Goal: Task Accomplishment & Management: Use online tool/utility

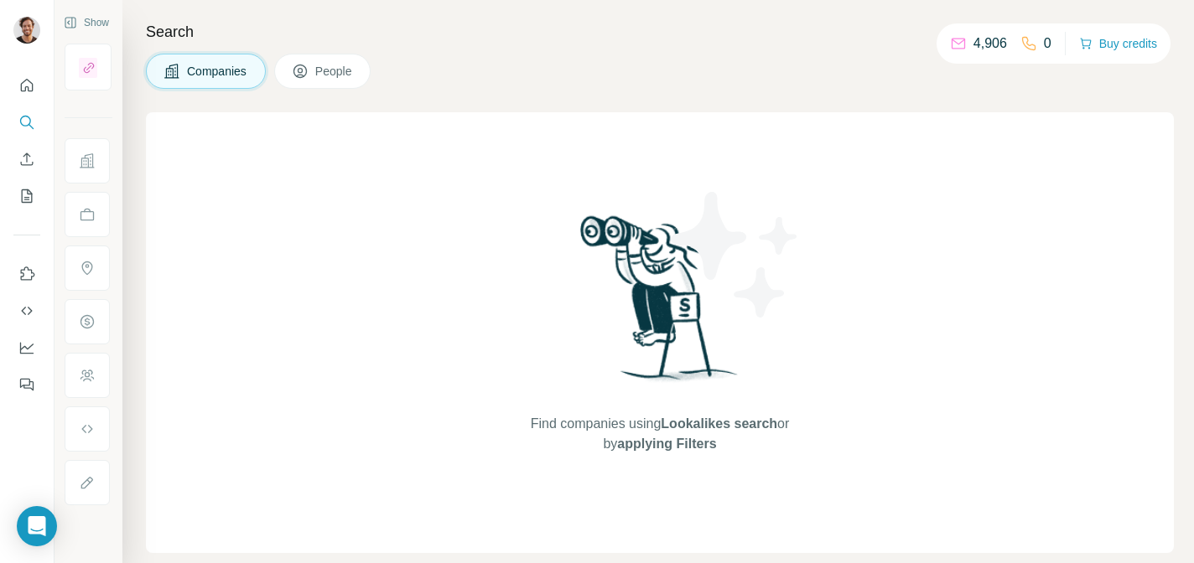
click at [772, 178] on div "Find companies using Lookalikes search or by applying Filters" at bounding box center [660, 332] width 302 height 441
click at [26, 123] on icon "Search" at bounding box center [26, 122] width 17 height 17
click at [23, 125] on icon "Search" at bounding box center [25, 121] width 11 height 11
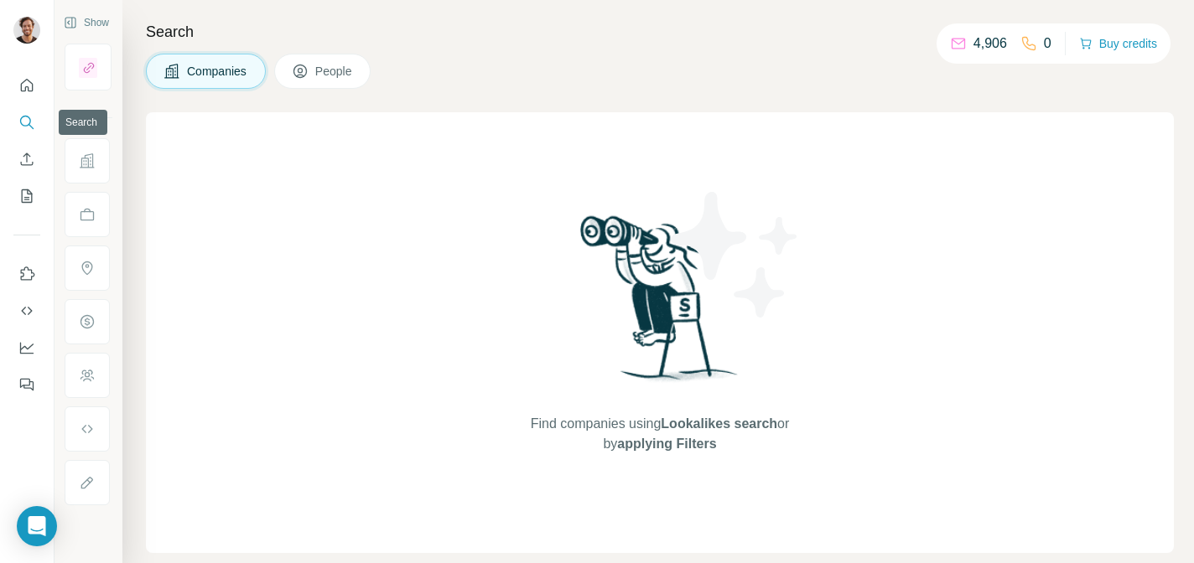
click at [23, 125] on icon "Search" at bounding box center [25, 121] width 11 height 11
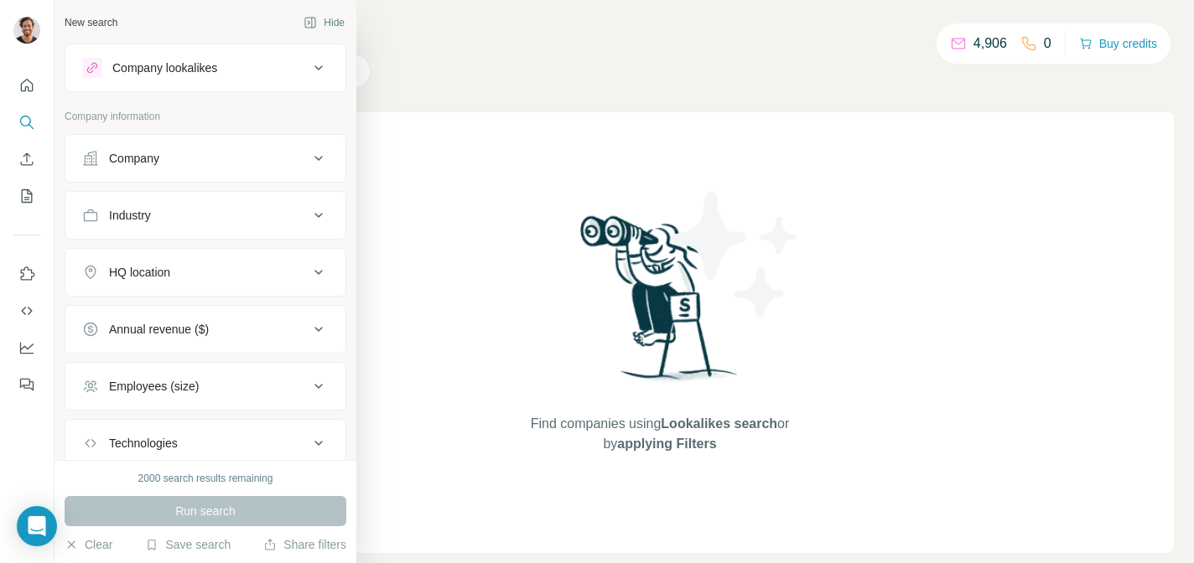
click at [159, 155] on div "Company" at bounding box center [134, 158] width 50 height 17
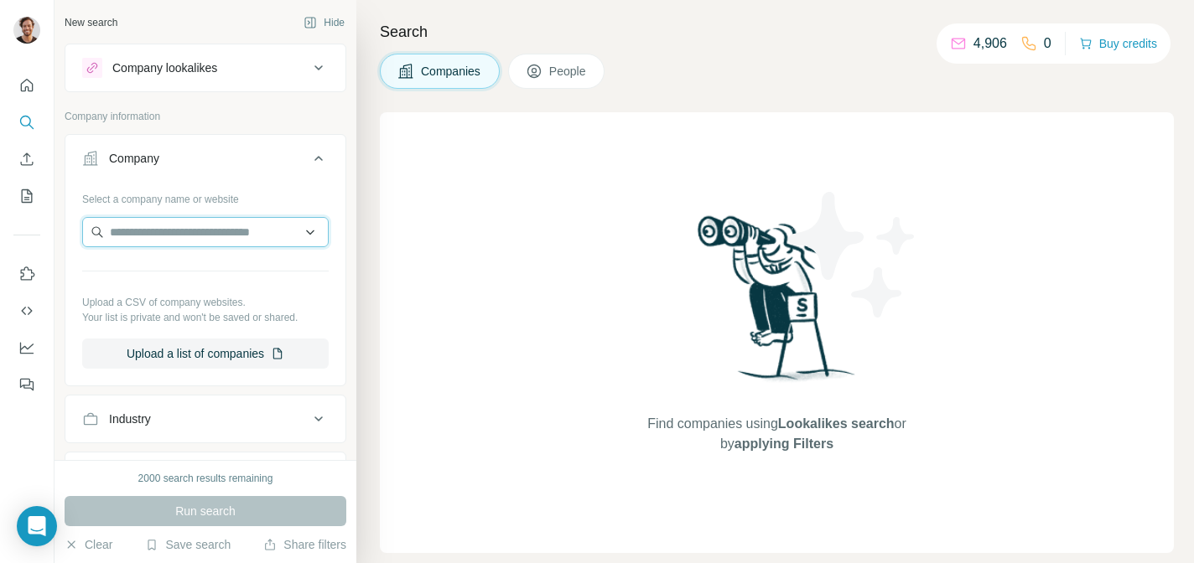
click at [199, 241] on input "text" at bounding box center [205, 232] width 246 height 30
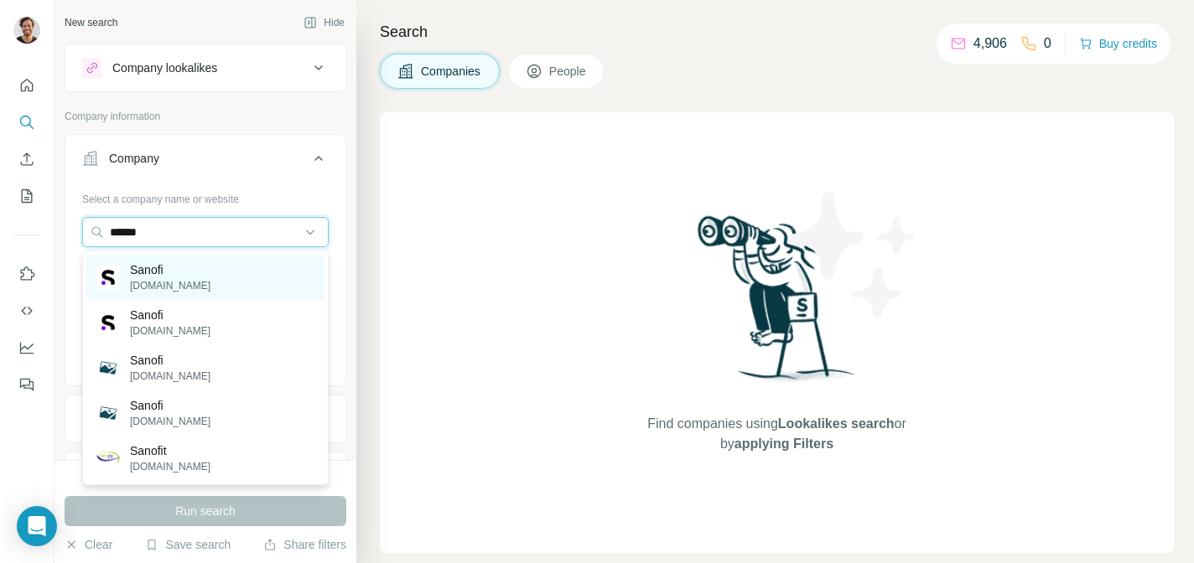
type input "******"
click at [180, 282] on p "[DOMAIN_NAME]" at bounding box center [170, 285] width 80 height 15
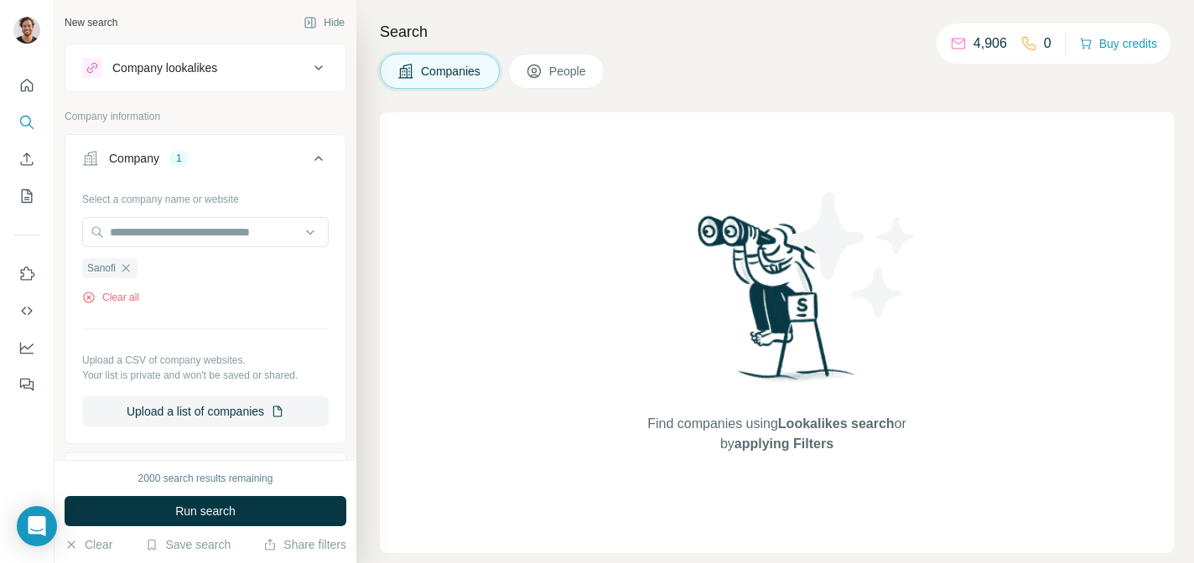
click at [175, 71] on div "Company lookalikes" at bounding box center [164, 68] width 105 height 17
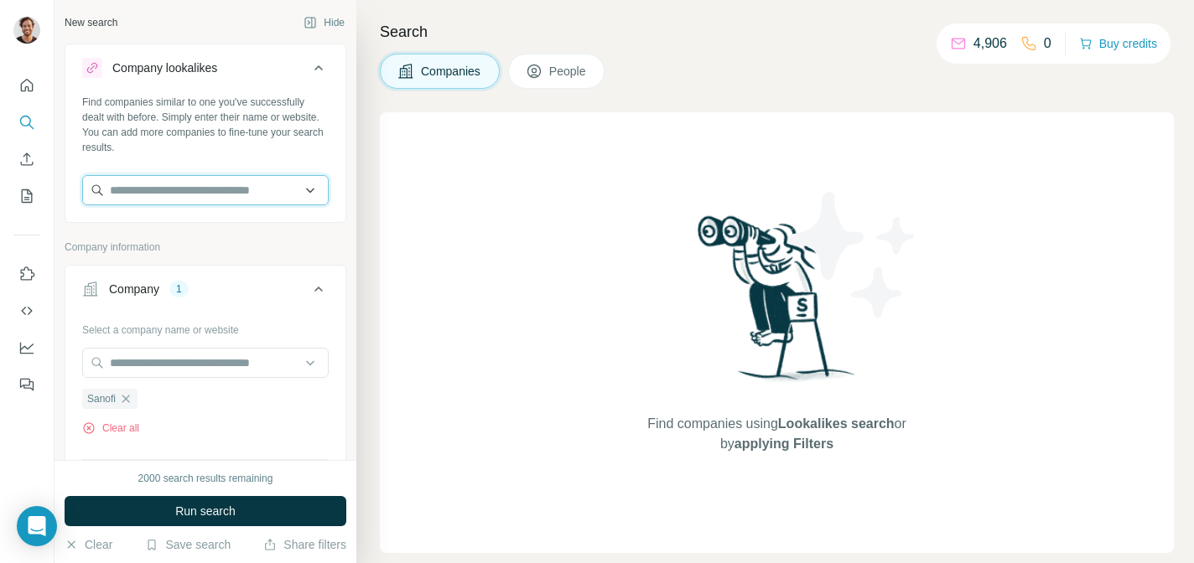
click at [148, 194] on input "text" at bounding box center [205, 190] width 246 height 30
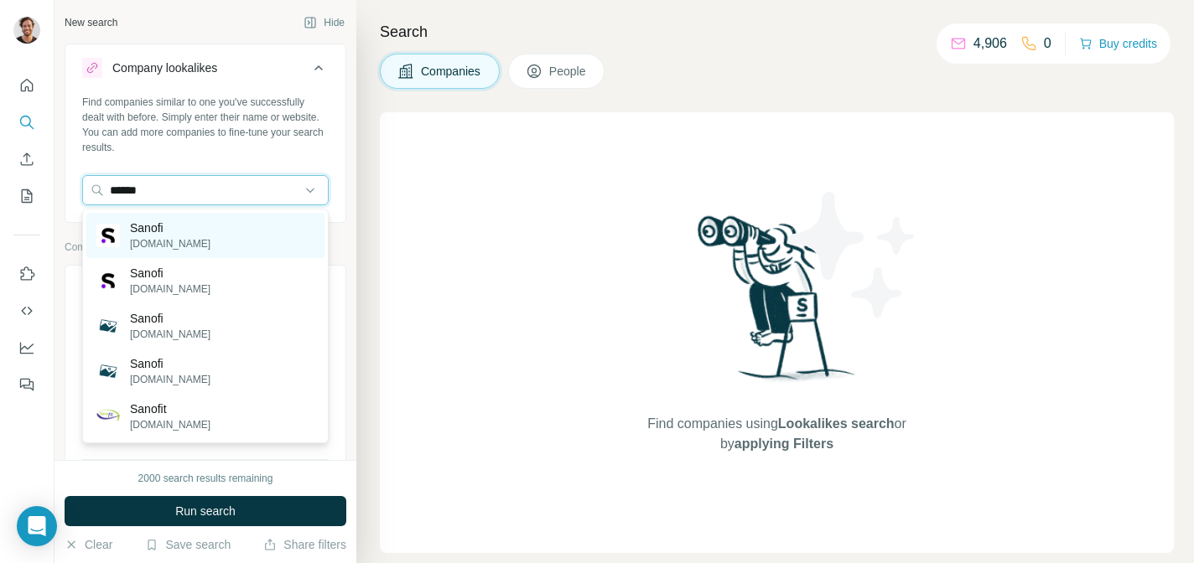
type input "******"
click at [141, 231] on p "Sanofi" at bounding box center [170, 228] width 80 height 17
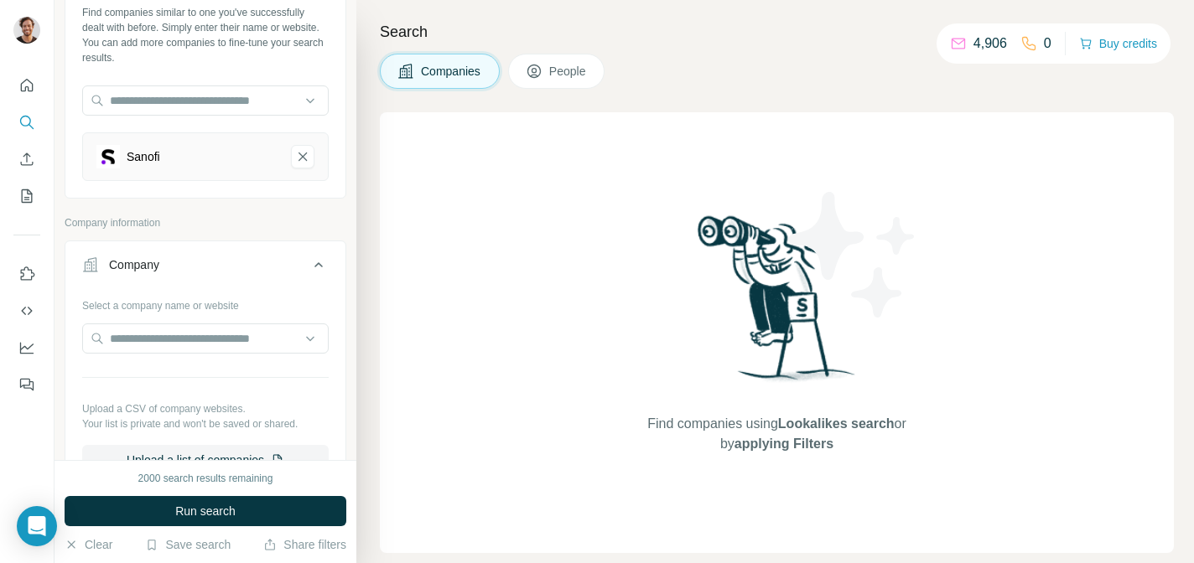
scroll to position [96, 0]
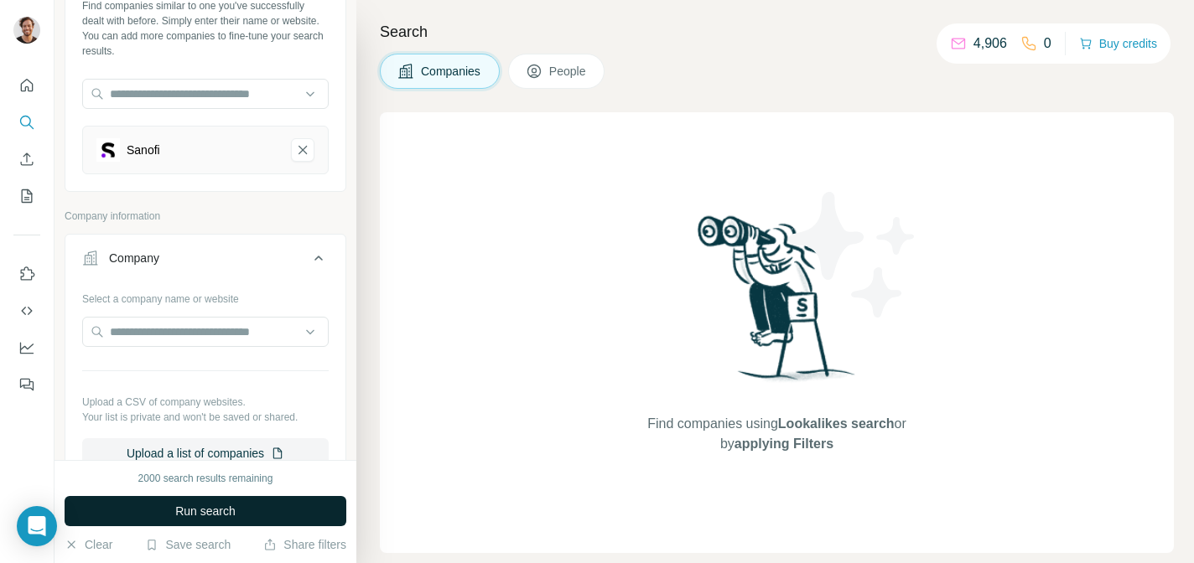
click at [208, 516] on span "Run search" at bounding box center [205, 511] width 60 height 17
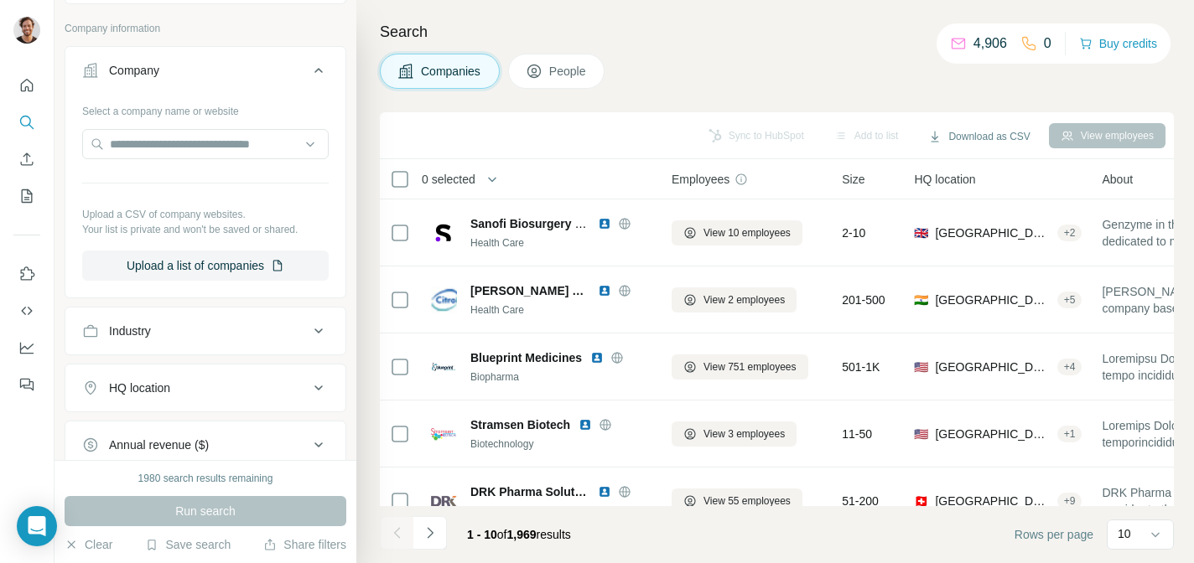
scroll to position [388, 0]
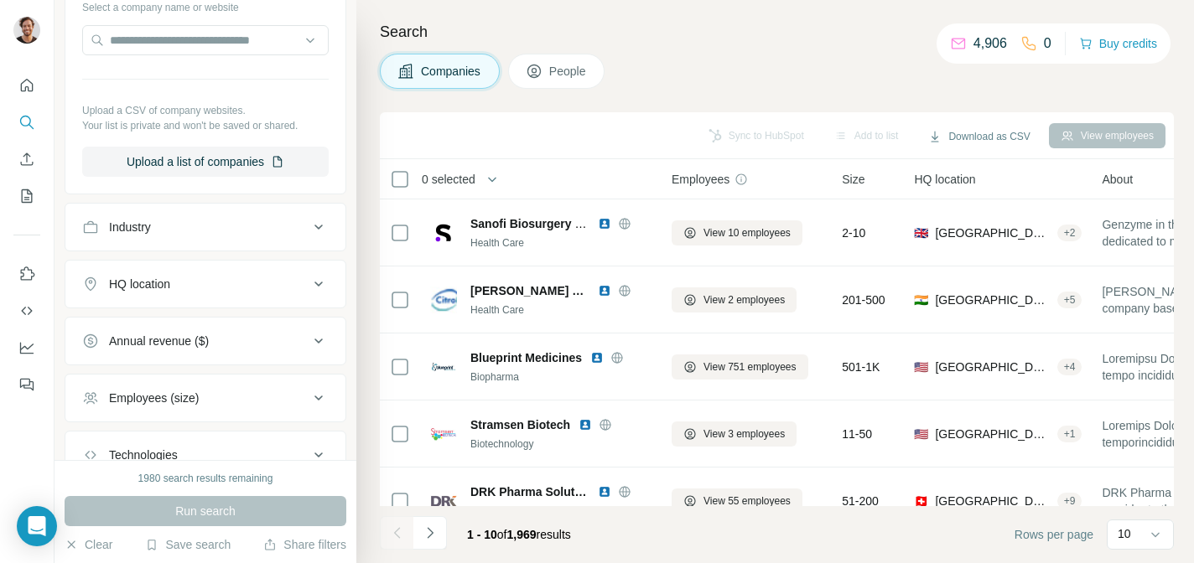
click at [279, 287] on div "HQ location" at bounding box center [195, 284] width 226 height 17
click at [240, 329] on input "text" at bounding box center [205, 326] width 246 height 30
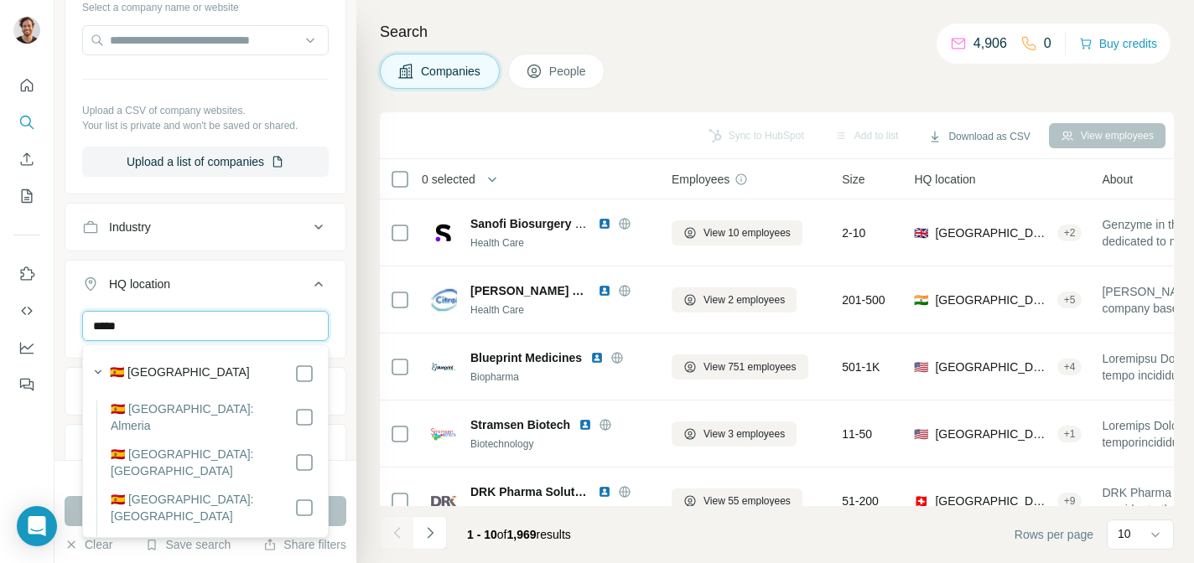
type input "*****"
click at [243, 373] on div "🇪🇸 [GEOGRAPHIC_DATA]" at bounding box center [212, 374] width 205 height 20
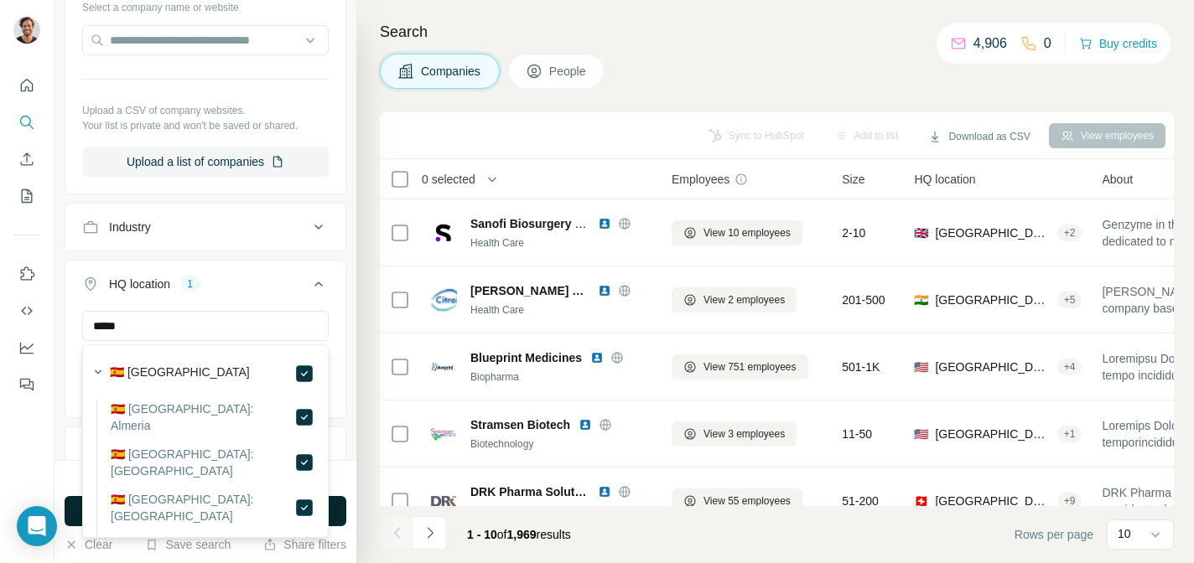
click at [338, 514] on button "Run search" at bounding box center [206, 511] width 282 height 30
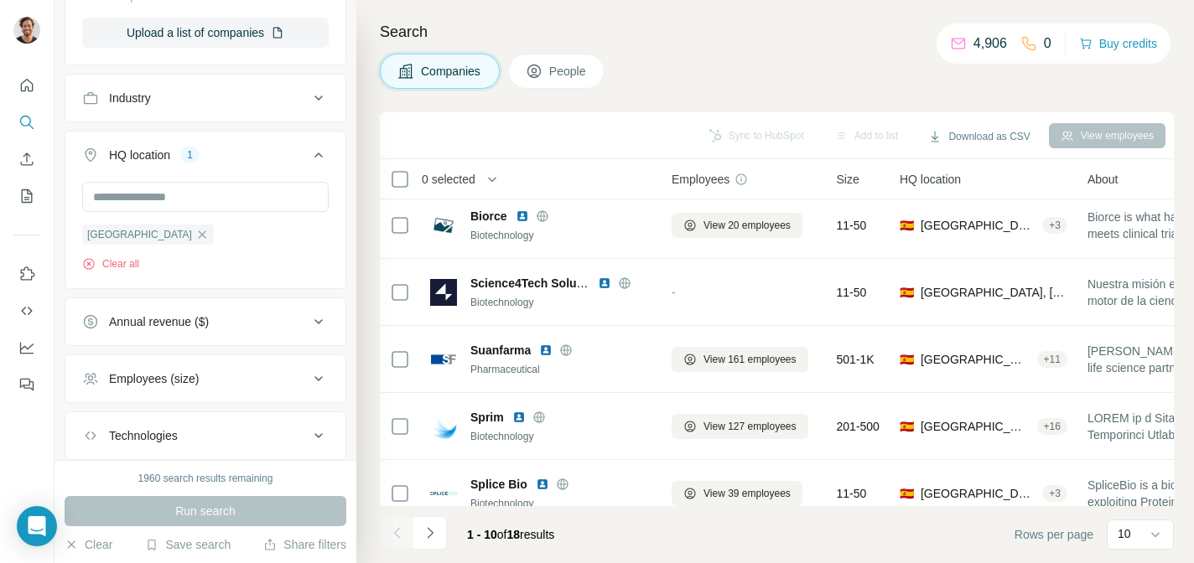
scroll to position [621, 0]
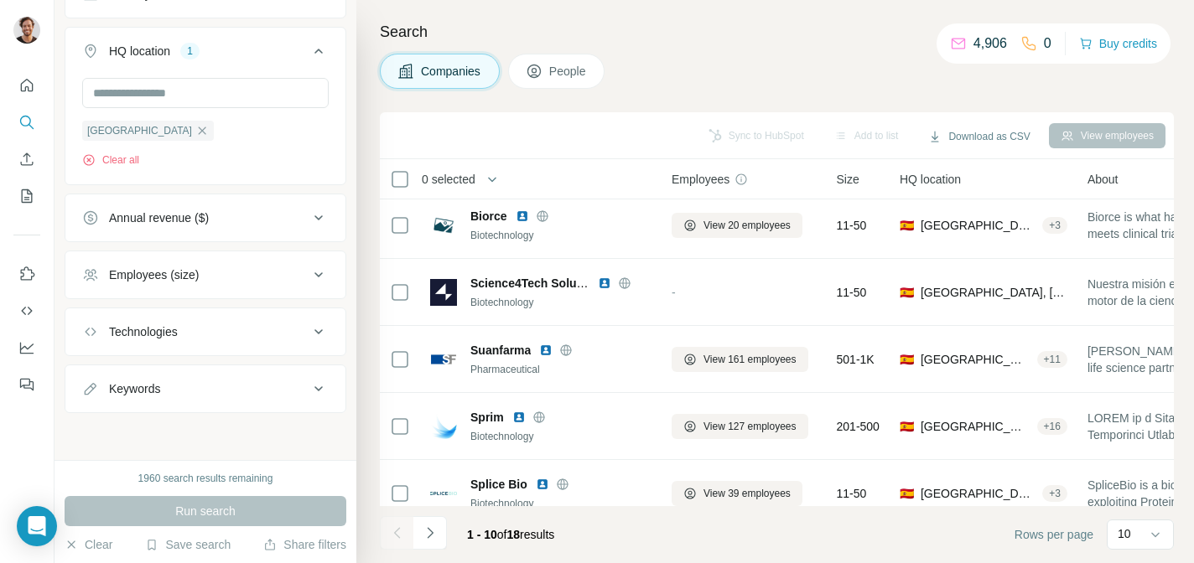
click at [243, 277] on div "Employees (size)" at bounding box center [195, 275] width 226 height 17
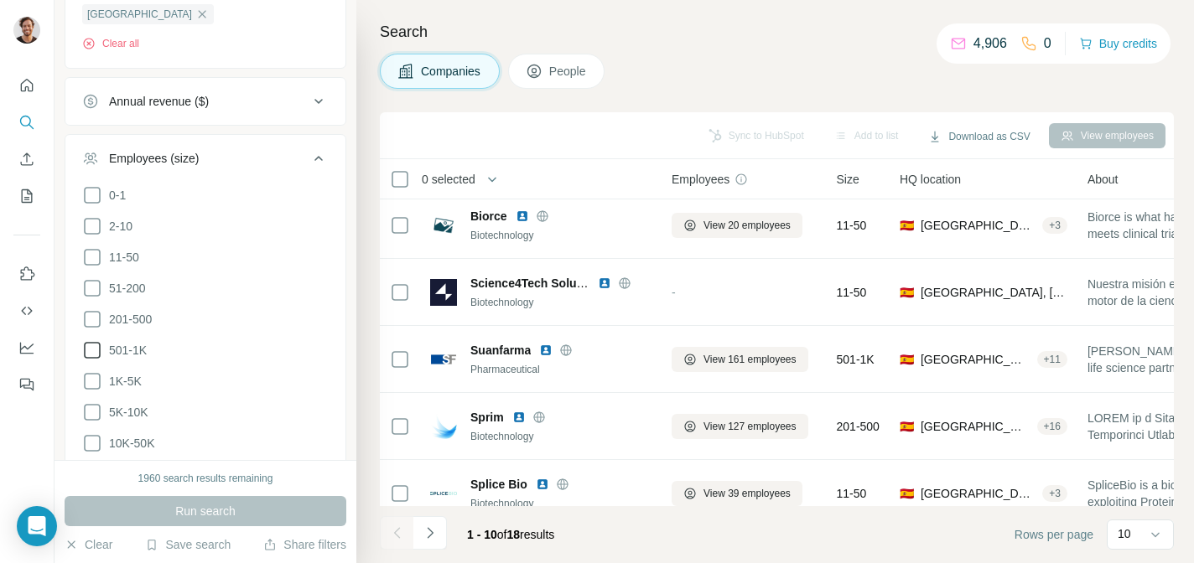
click at [95, 347] on icon at bounding box center [92, 350] width 20 height 20
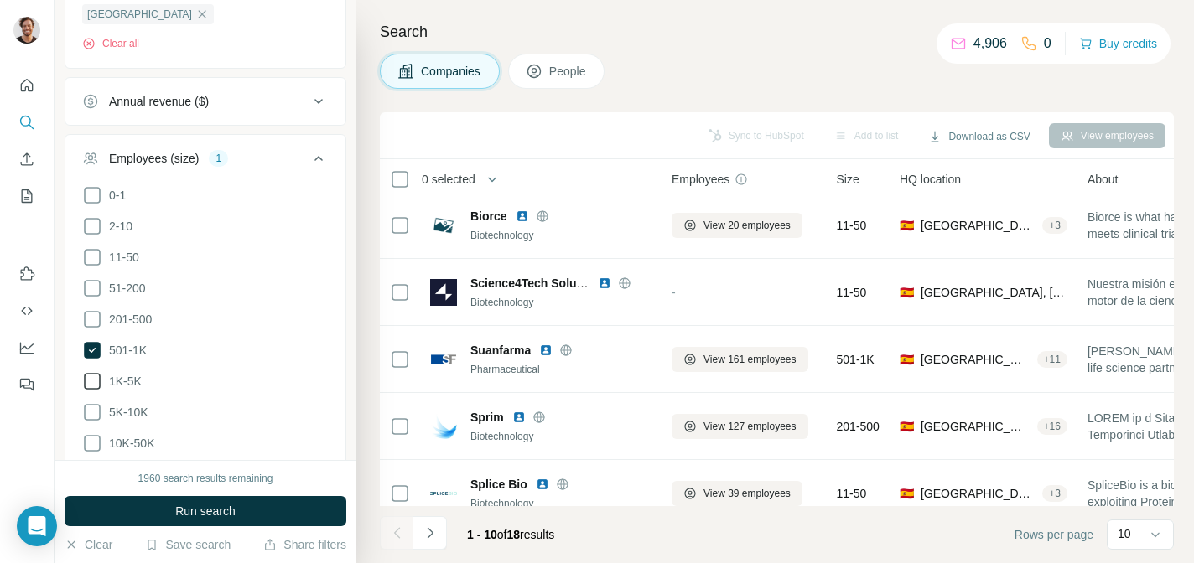
click at [92, 373] on icon at bounding box center [92, 381] width 20 height 20
click at [92, 410] on icon at bounding box center [92, 412] width 20 height 20
click at [93, 443] on icon at bounding box center [92, 443] width 20 height 20
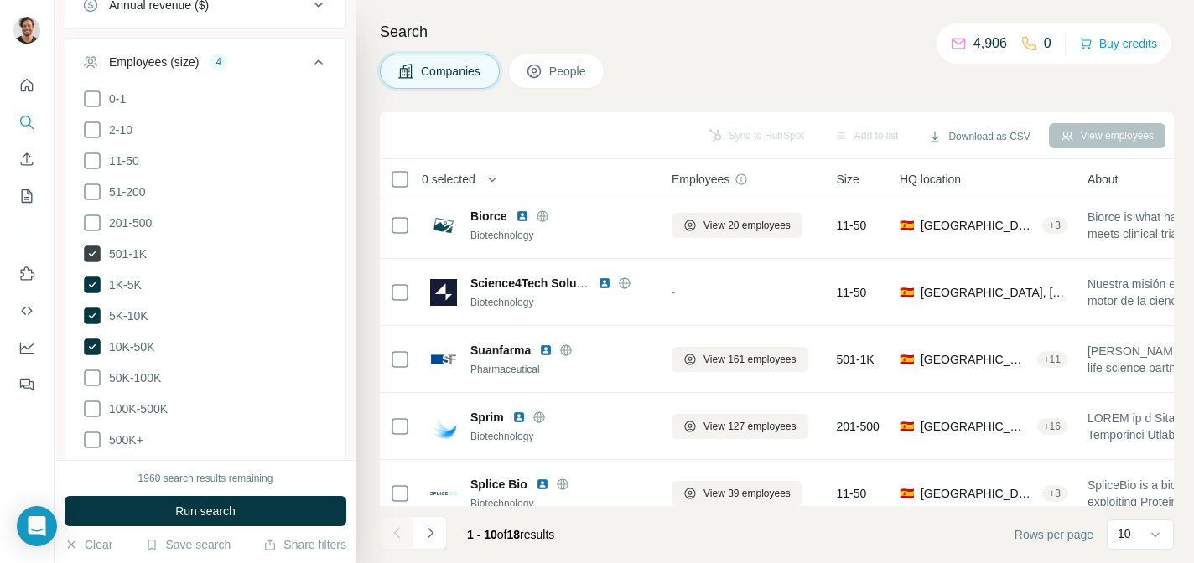
scroll to position [835, 0]
click at [181, 509] on span "Run search" at bounding box center [205, 511] width 60 height 17
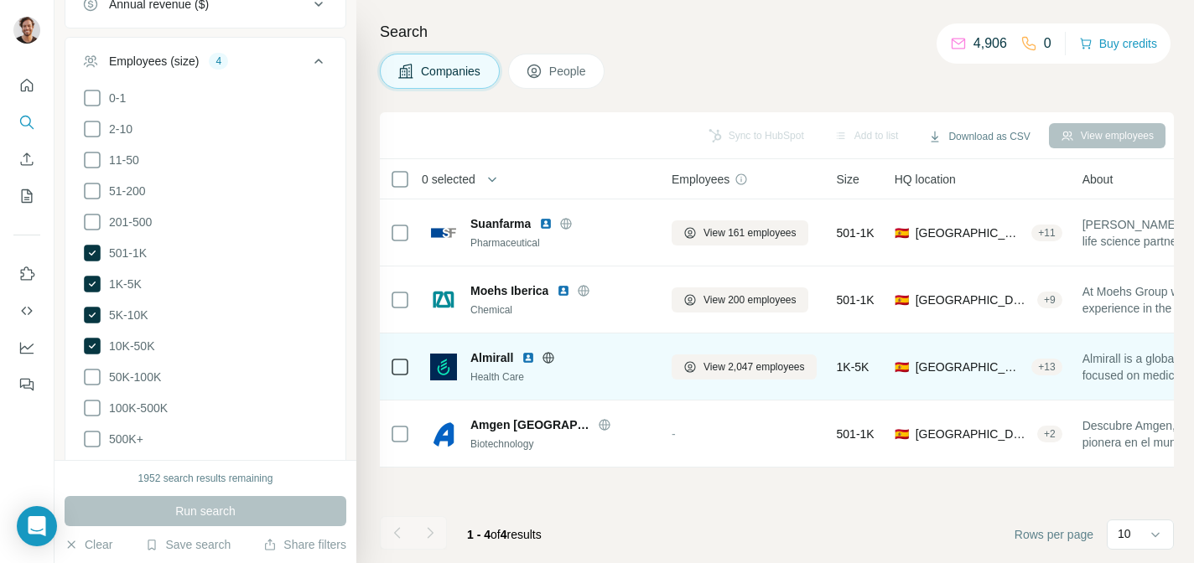
scroll to position [0, 4]
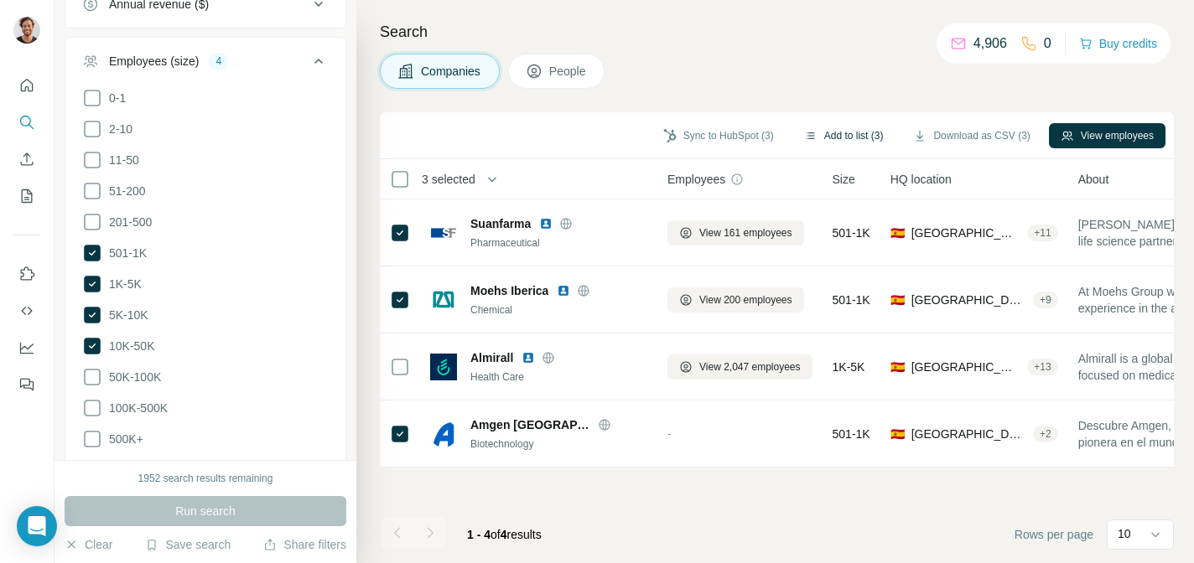
click at [842, 137] on button "Add to list (3)" at bounding box center [843, 135] width 103 height 25
click at [814, 134] on button "Add to list (3)" at bounding box center [843, 135] width 103 height 25
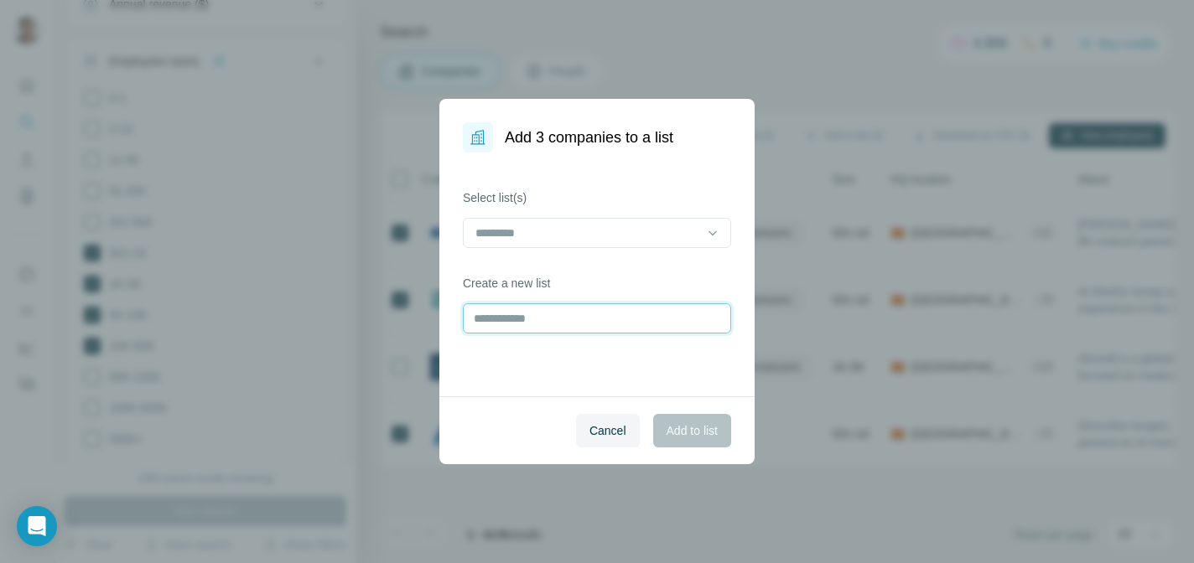
click at [656, 318] on input "text" at bounding box center [597, 318] width 268 height 30
type input "******"
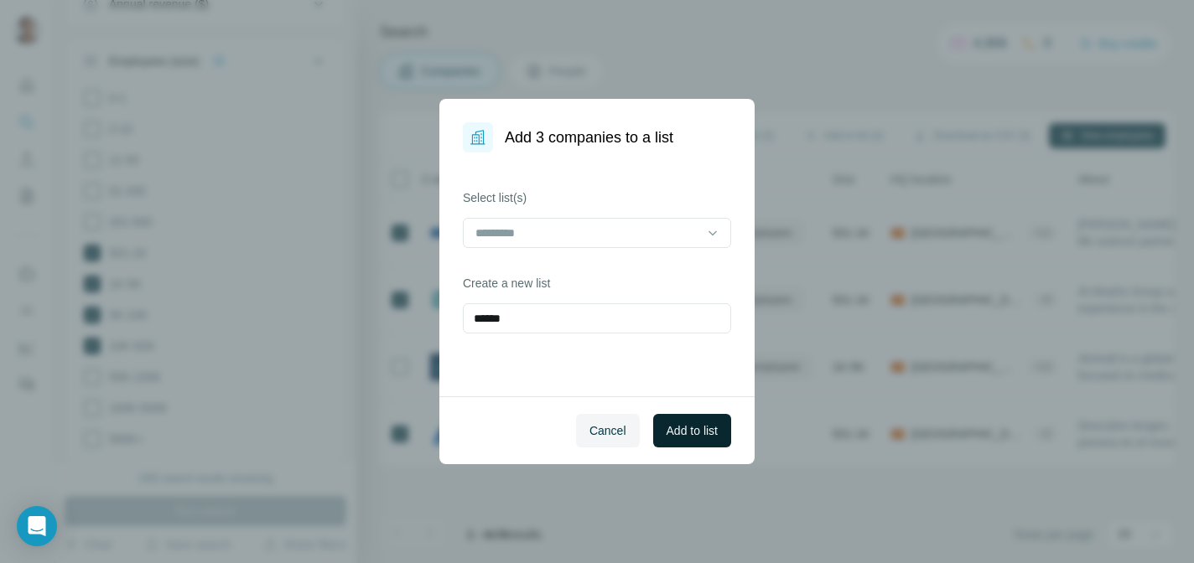
click at [705, 426] on span "Add to list" at bounding box center [691, 430] width 51 height 17
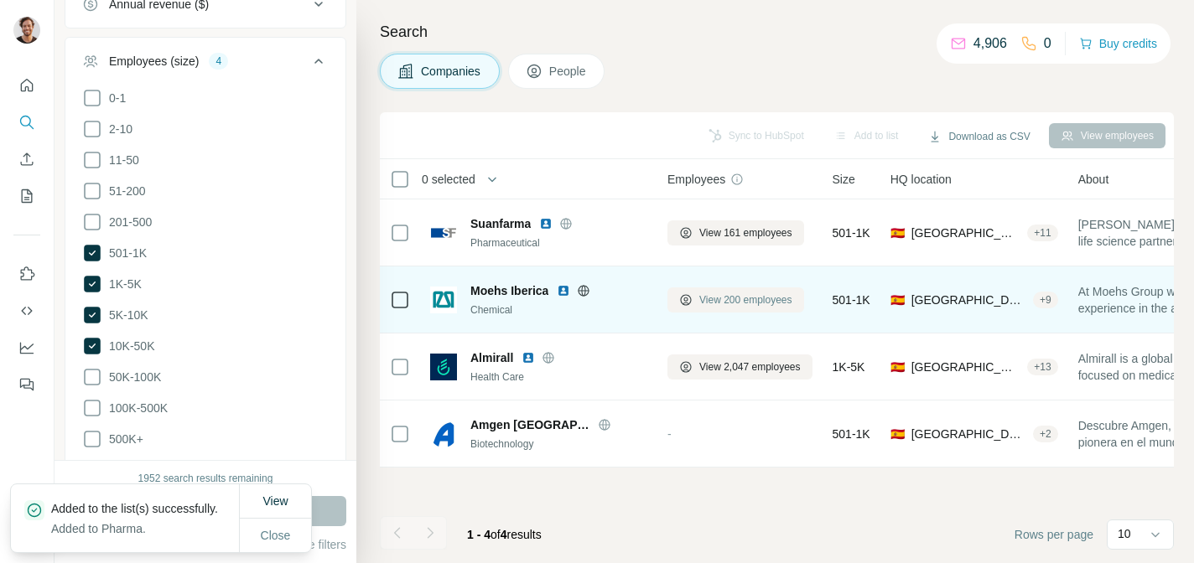
click at [722, 299] on span "View 200 employees" at bounding box center [745, 300] width 93 height 15
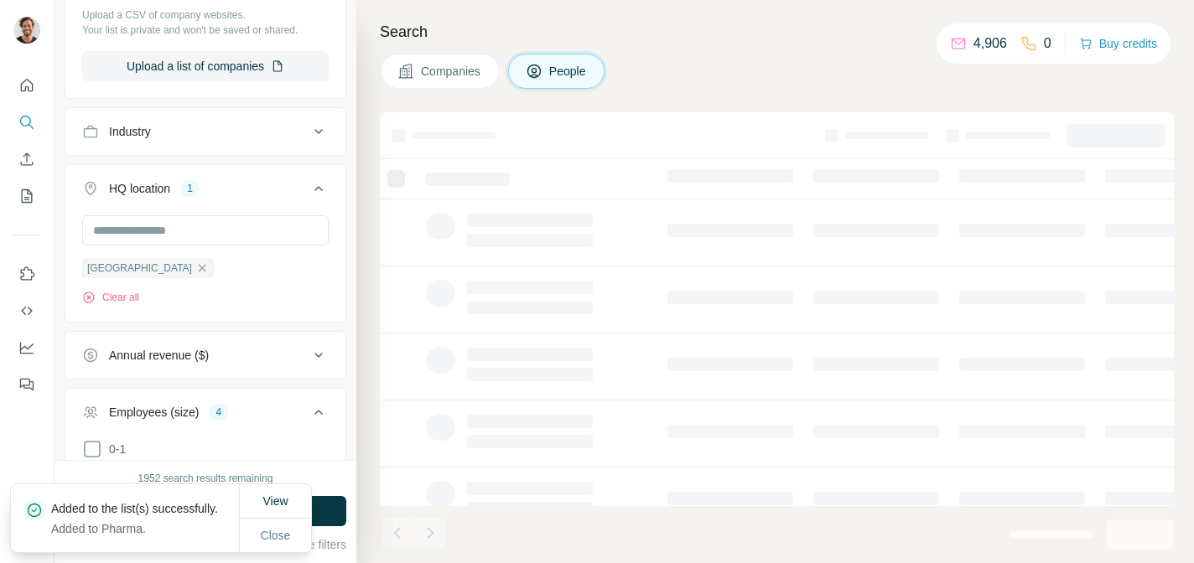
scroll to position [1187, 0]
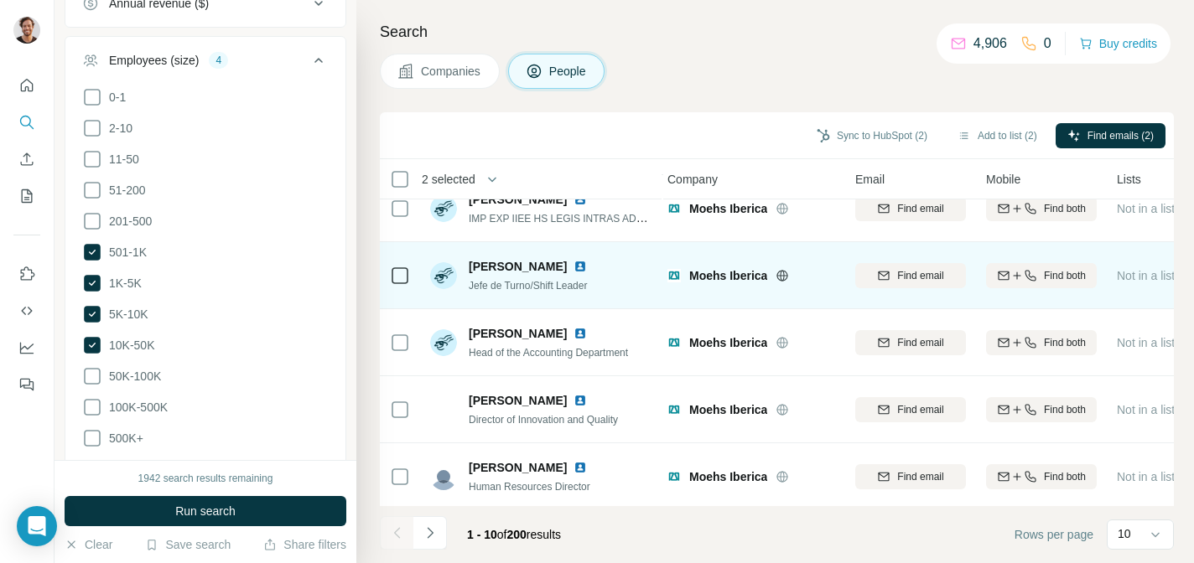
scroll to position [364, 4]
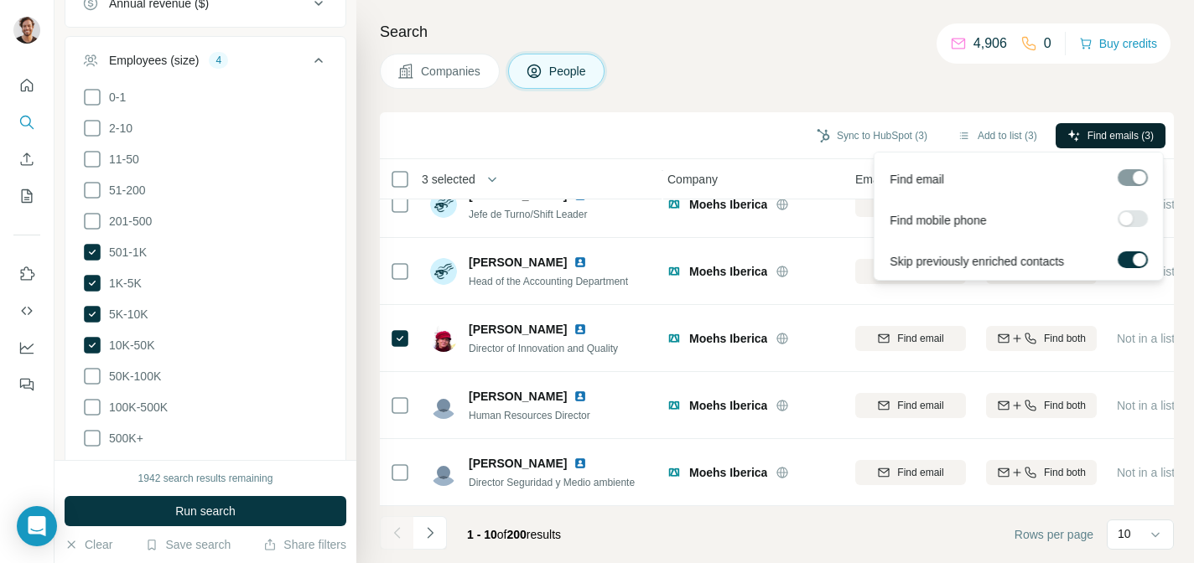
click at [1109, 137] on span "Find emails (3)" at bounding box center [1120, 135] width 66 height 15
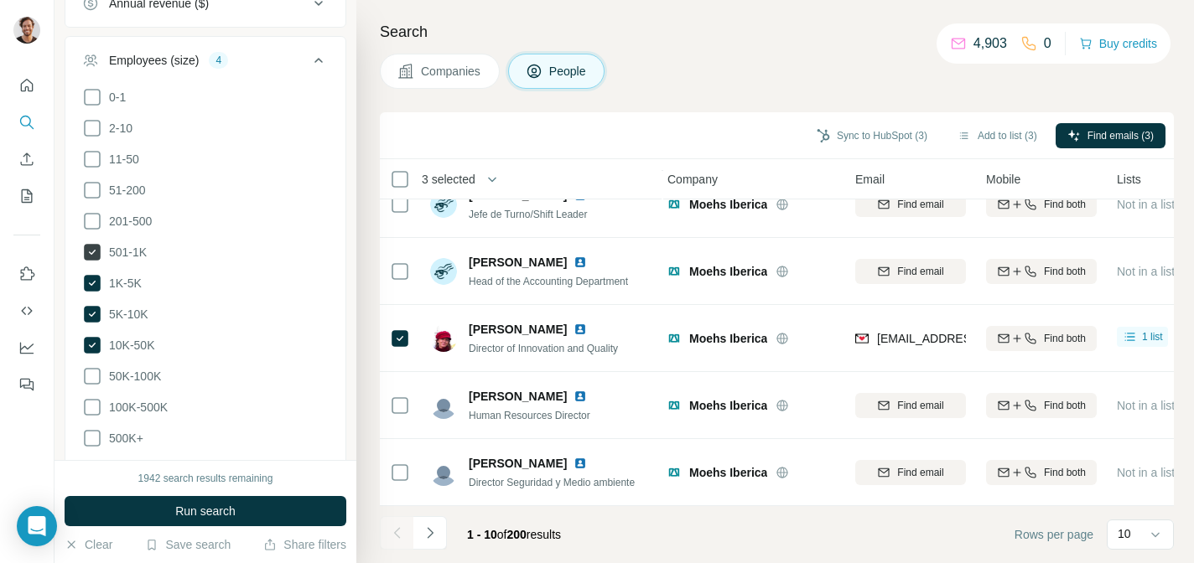
click at [91, 256] on icon at bounding box center [92, 252] width 17 height 17
click at [94, 288] on icon at bounding box center [92, 283] width 17 height 17
click at [94, 306] on icon at bounding box center [92, 314] width 17 height 17
click at [92, 338] on icon at bounding box center [92, 345] width 17 height 17
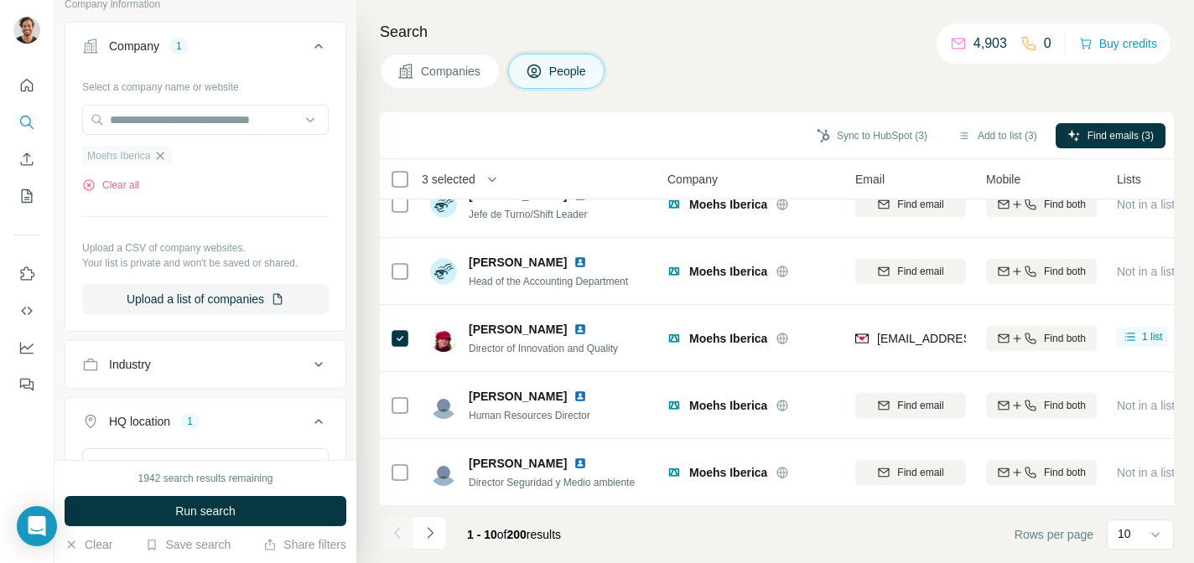
click at [161, 155] on icon "button" at bounding box center [159, 155] width 13 height 13
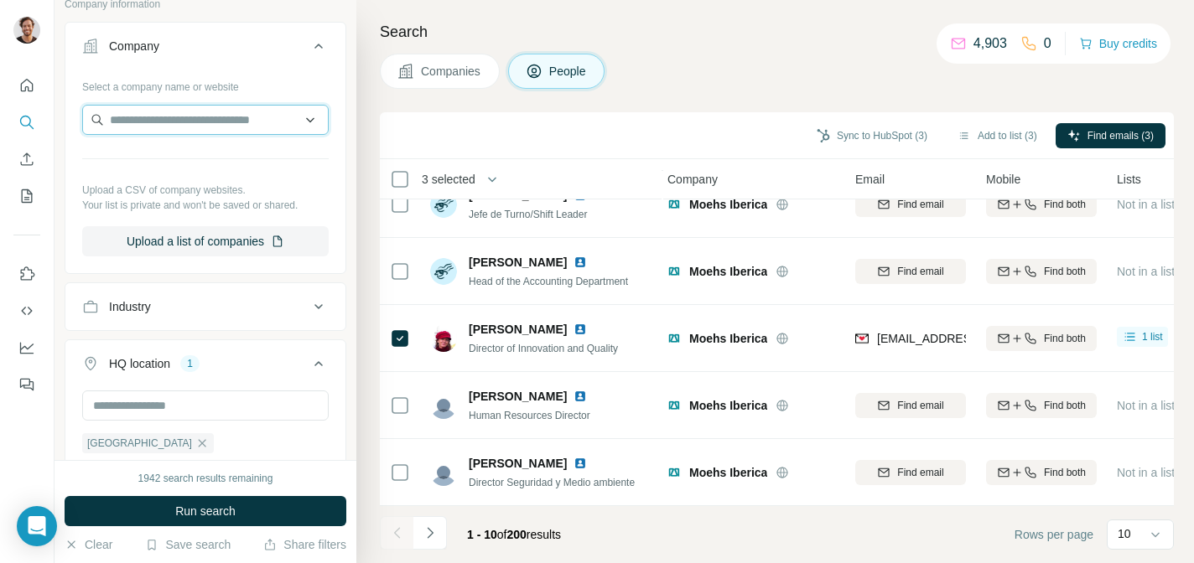
click at [215, 119] on input "text" at bounding box center [205, 120] width 246 height 30
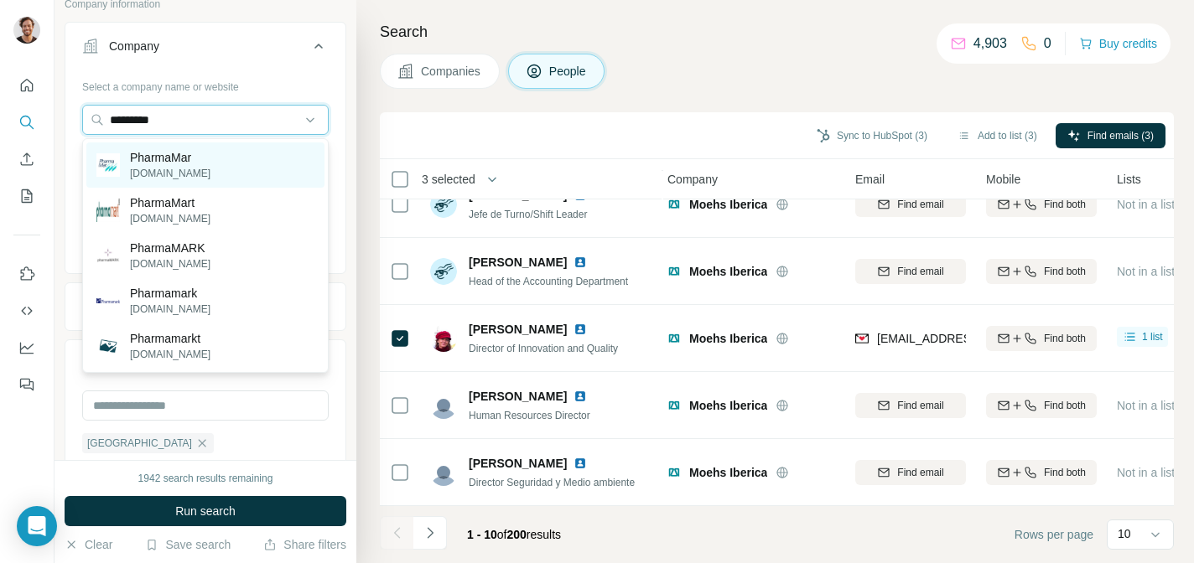
type input "*********"
click at [194, 167] on p "[DOMAIN_NAME]" at bounding box center [170, 173] width 80 height 15
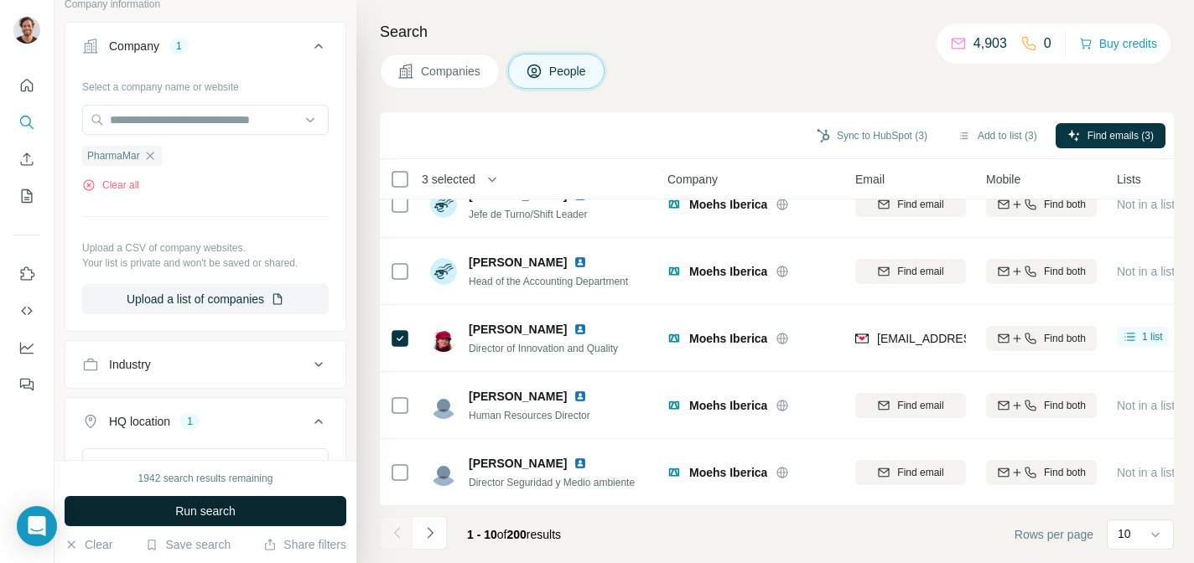
click at [212, 517] on span "Run search" at bounding box center [205, 511] width 60 height 17
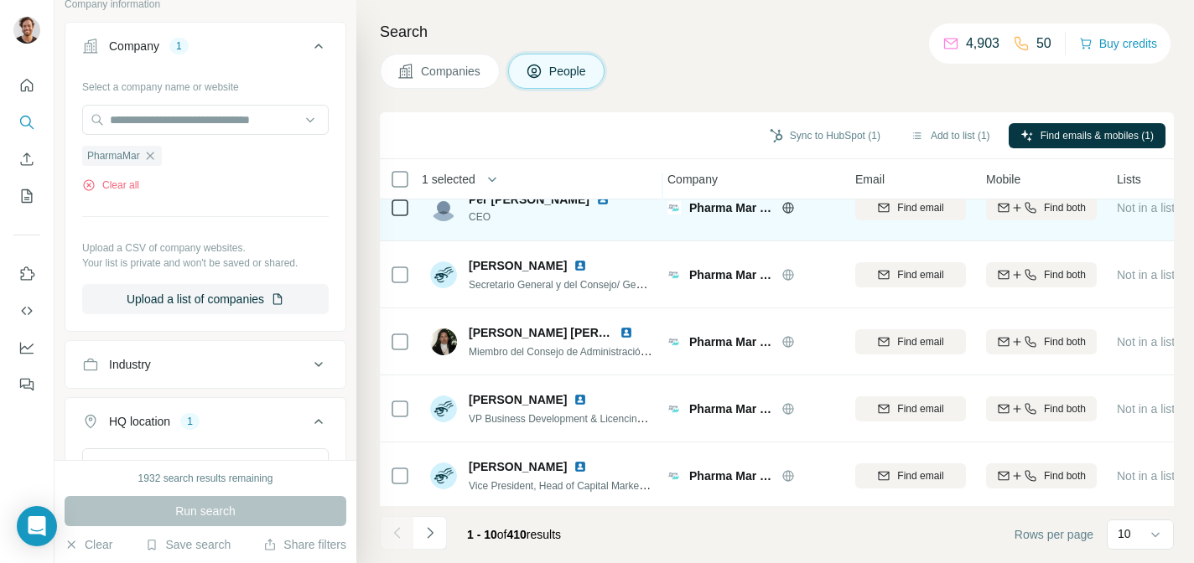
scroll to position [364, 4]
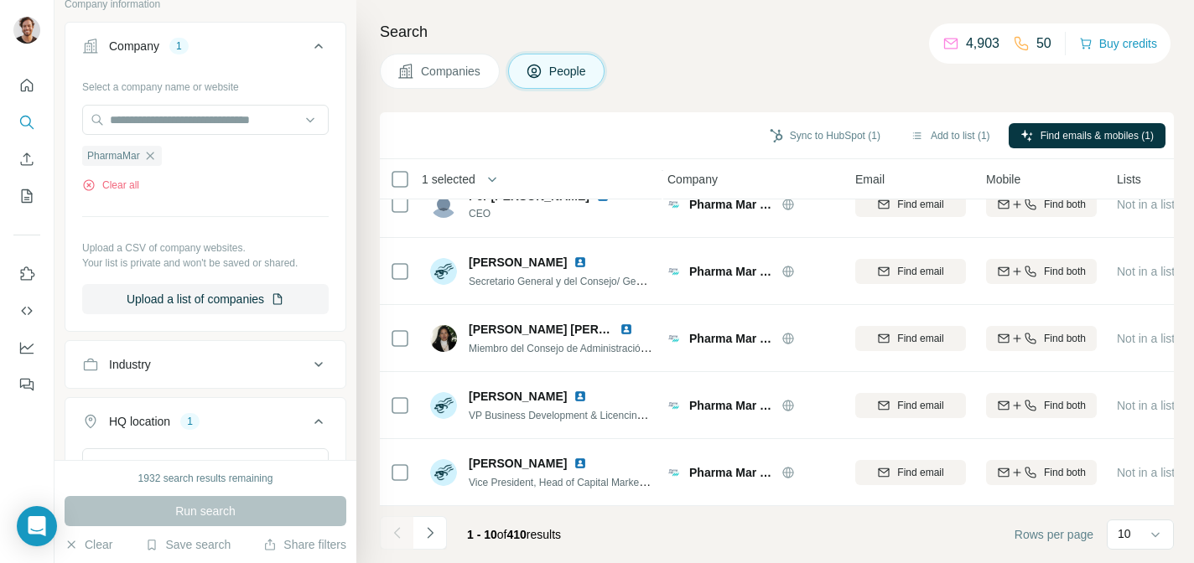
click at [545, 540] on span "1 - 10 of 410 results" at bounding box center [514, 534] width 94 height 13
click at [433, 535] on icon "Navigate to next page" at bounding box center [430, 533] width 17 height 17
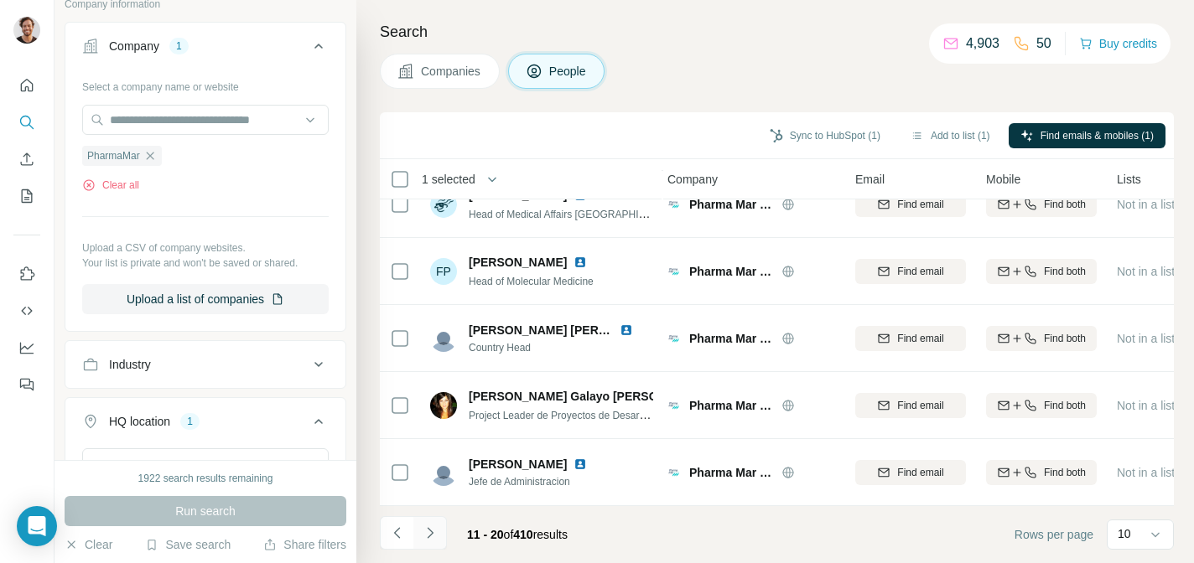
click at [438, 535] on button "Navigate to next page" at bounding box center [430, 533] width 34 height 34
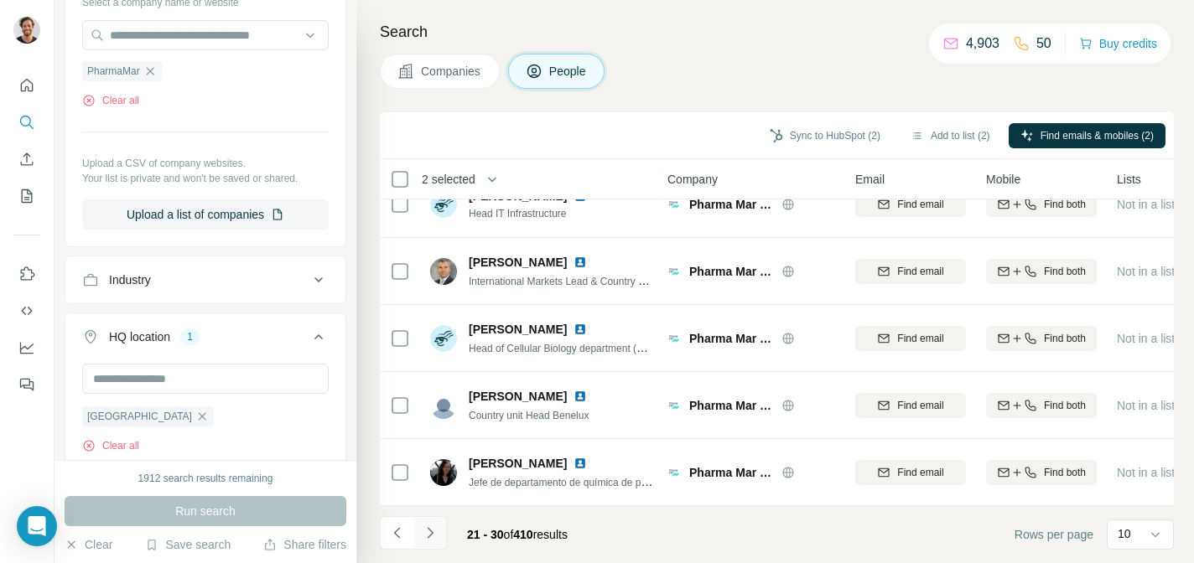
click at [432, 535] on icon "Navigate to next page" at bounding box center [430, 533] width 17 height 17
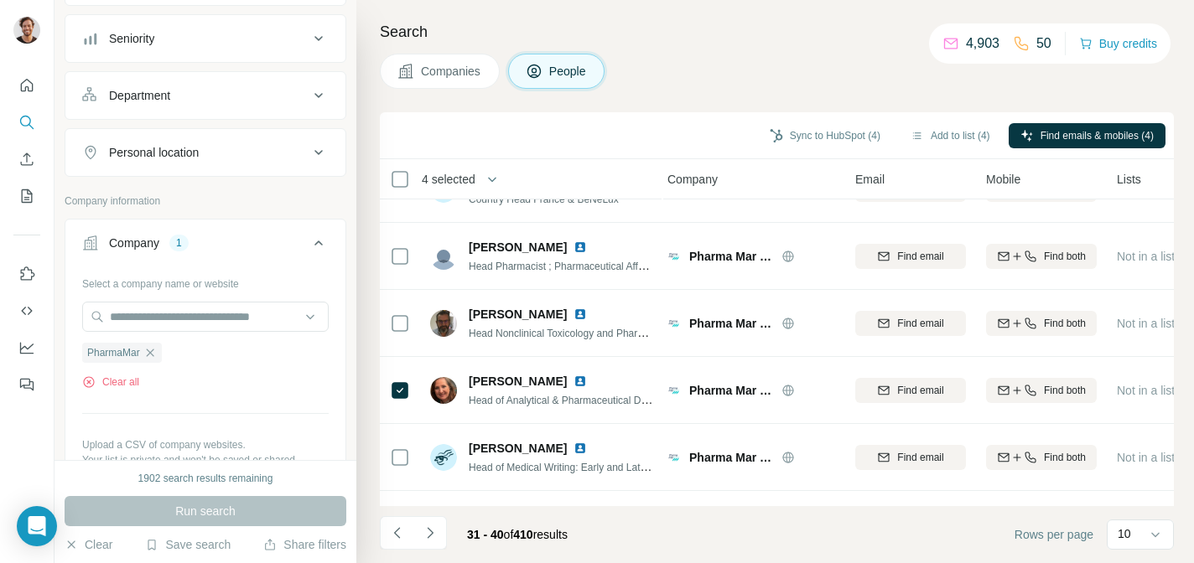
scroll to position [0, 4]
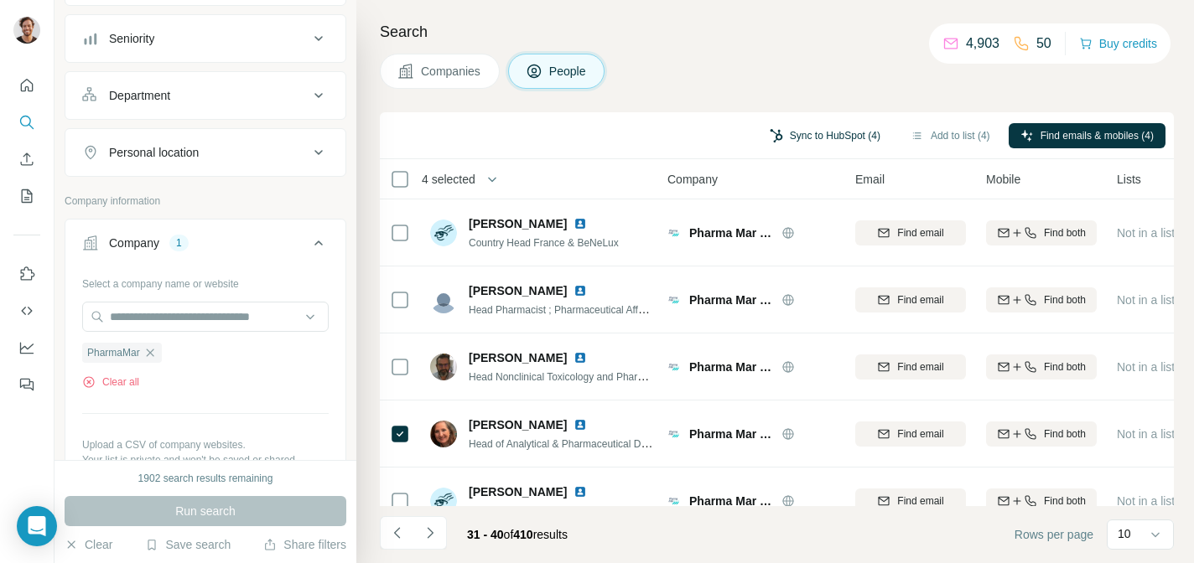
click at [814, 137] on button "Sync to HubSpot (4)" at bounding box center [825, 135] width 134 height 25
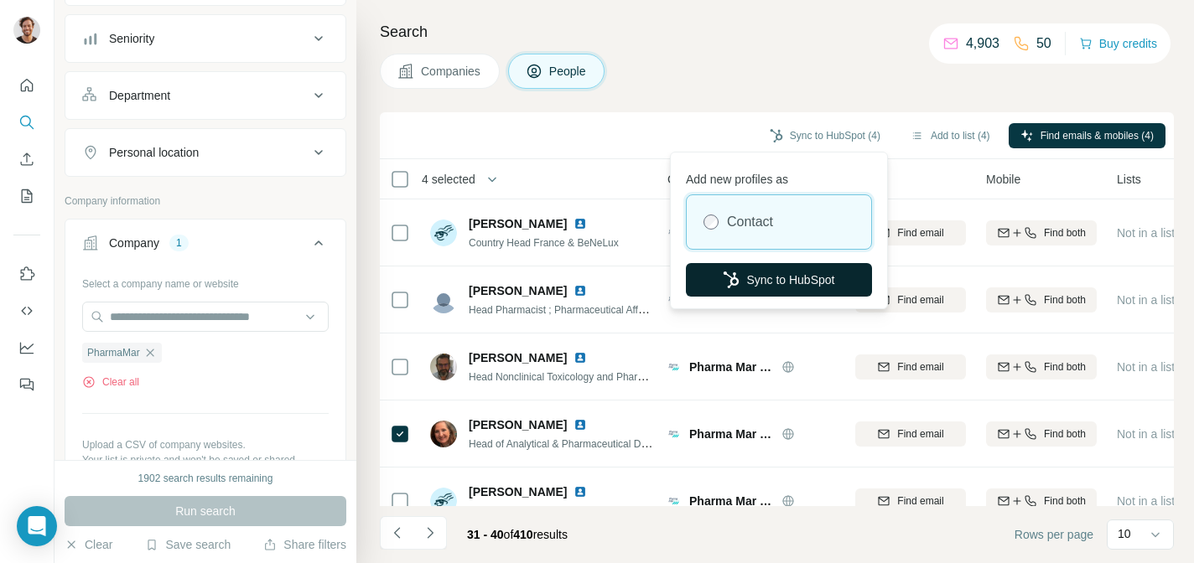
click at [785, 281] on button "Sync to HubSpot" at bounding box center [779, 280] width 186 height 34
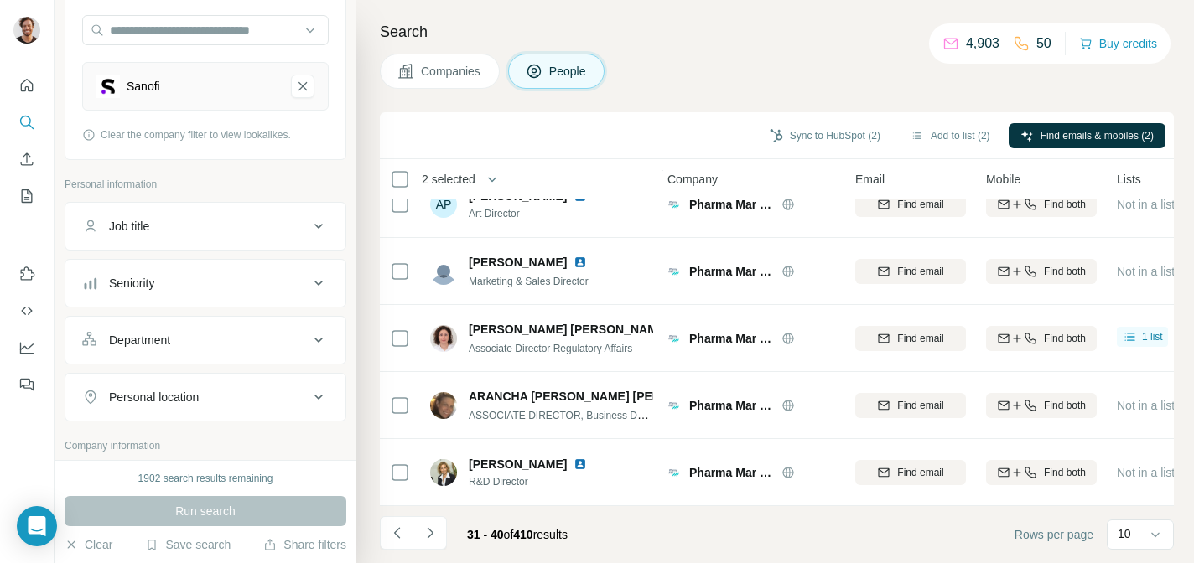
scroll to position [92, 0]
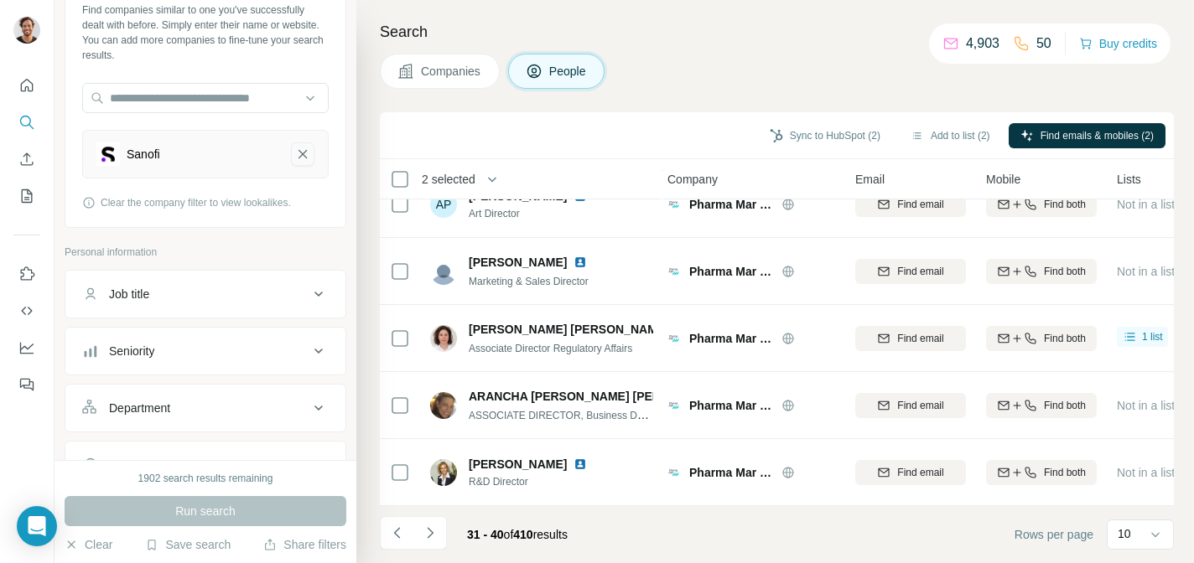
click at [301, 148] on icon "Sanofi-remove-button" at bounding box center [302, 154] width 15 height 17
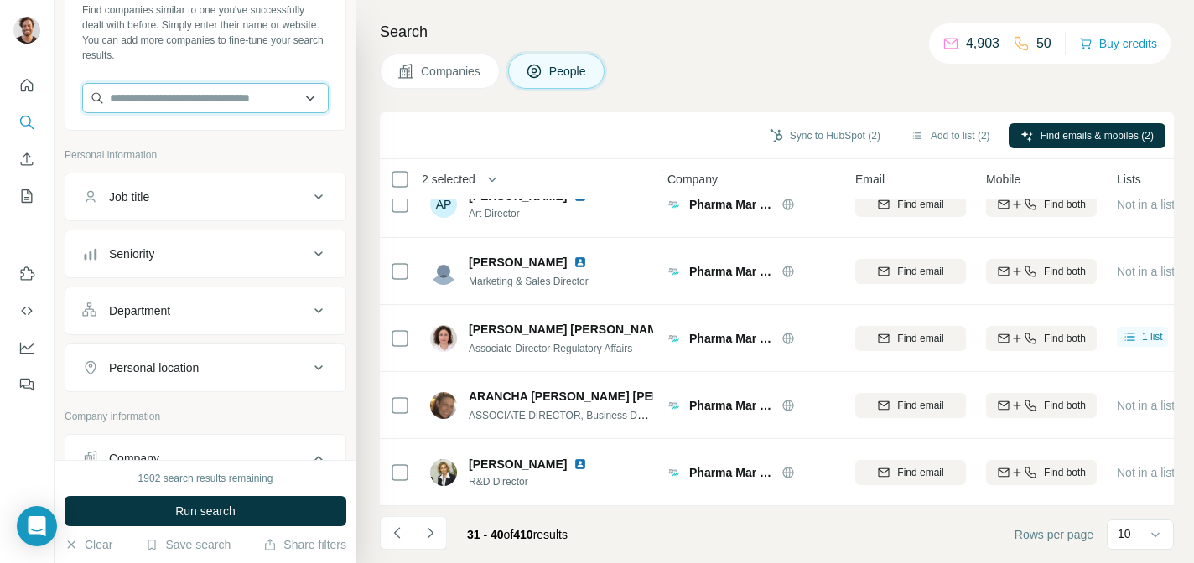
click at [265, 101] on input "text" at bounding box center [205, 98] width 246 height 30
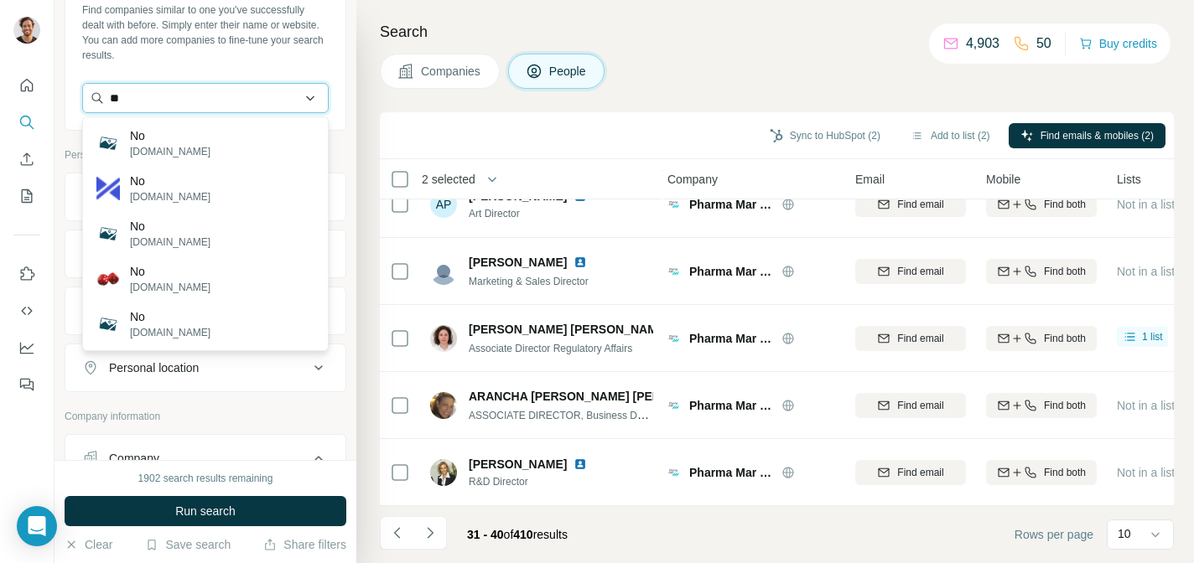
type input "*"
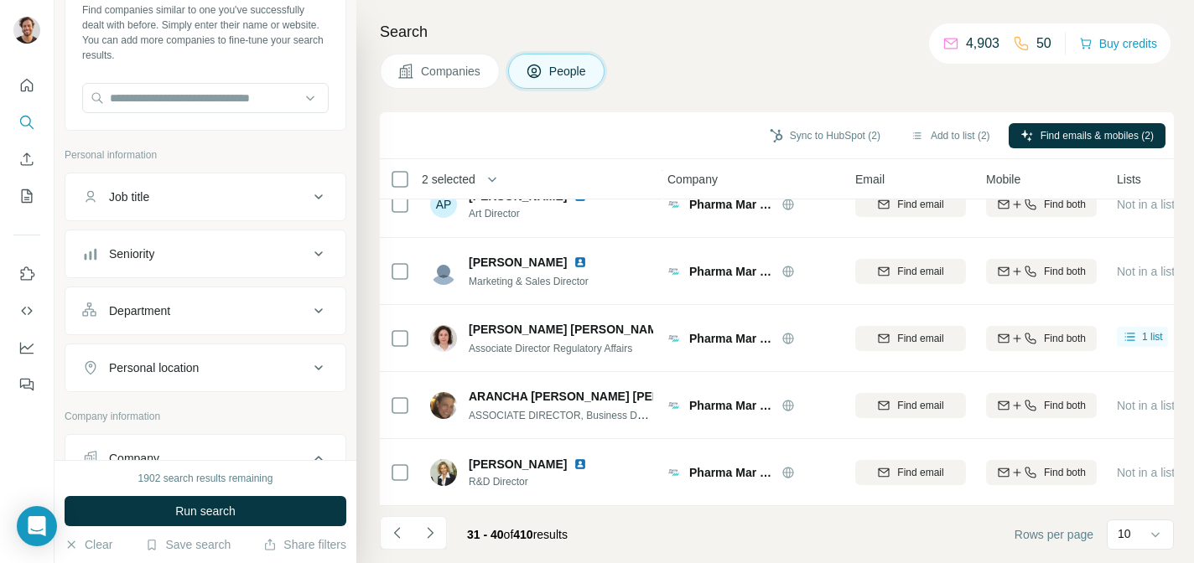
click at [306, 54] on div "Find companies similar to one you've successfully dealt with before. Simply ent…" at bounding box center [205, 33] width 246 height 60
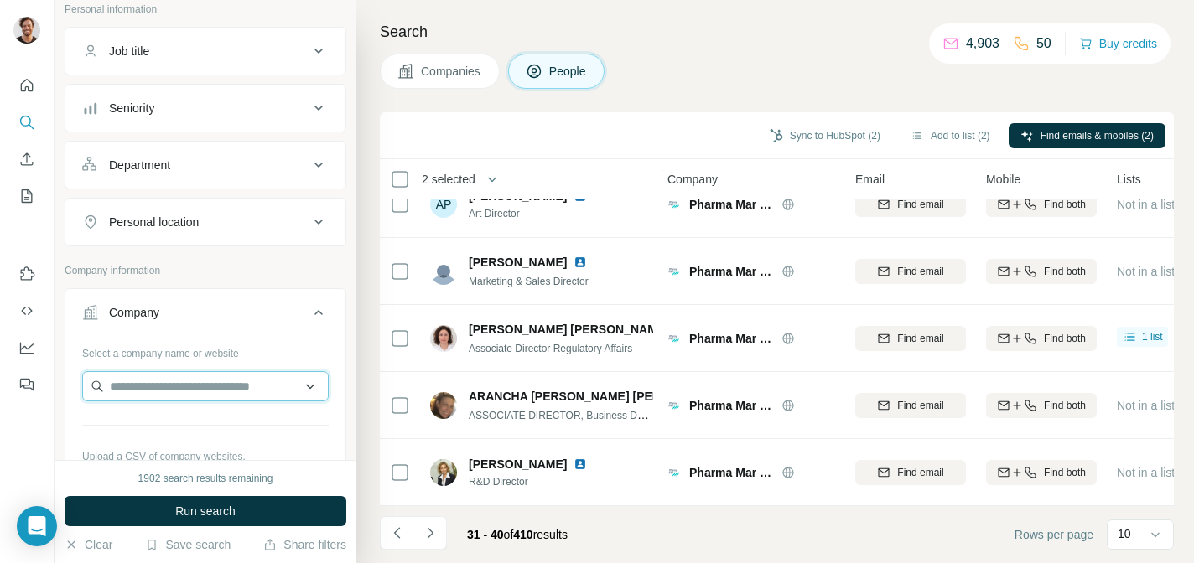
click at [189, 386] on input "text" at bounding box center [205, 386] width 246 height 30
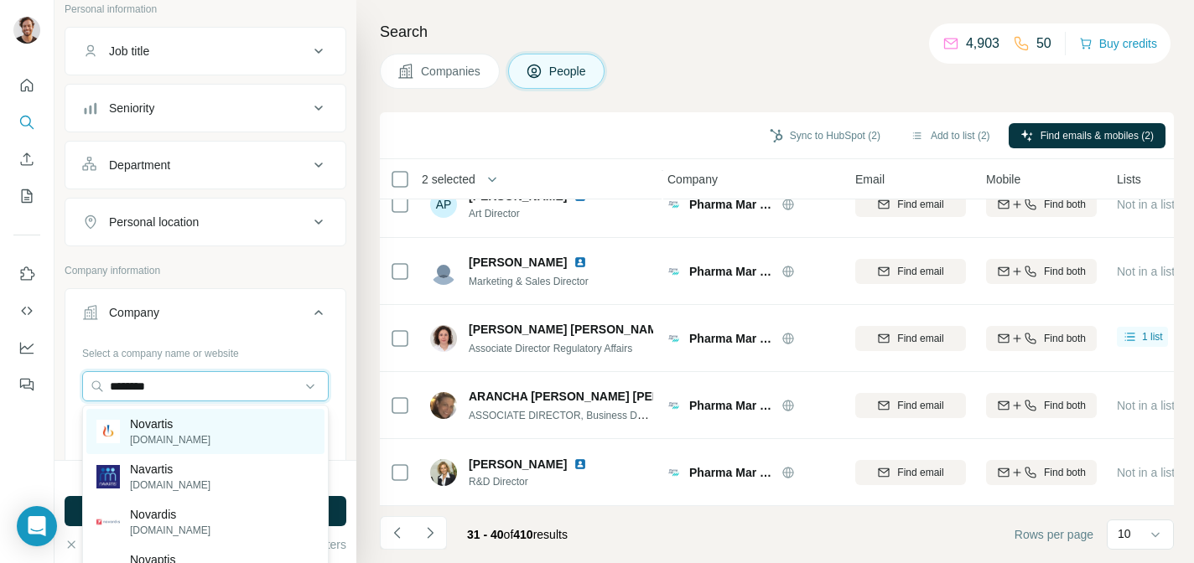
type input "********"
click at [155, 427] on p "Novartis" at bounding box center [170, 424] width 80 height 17
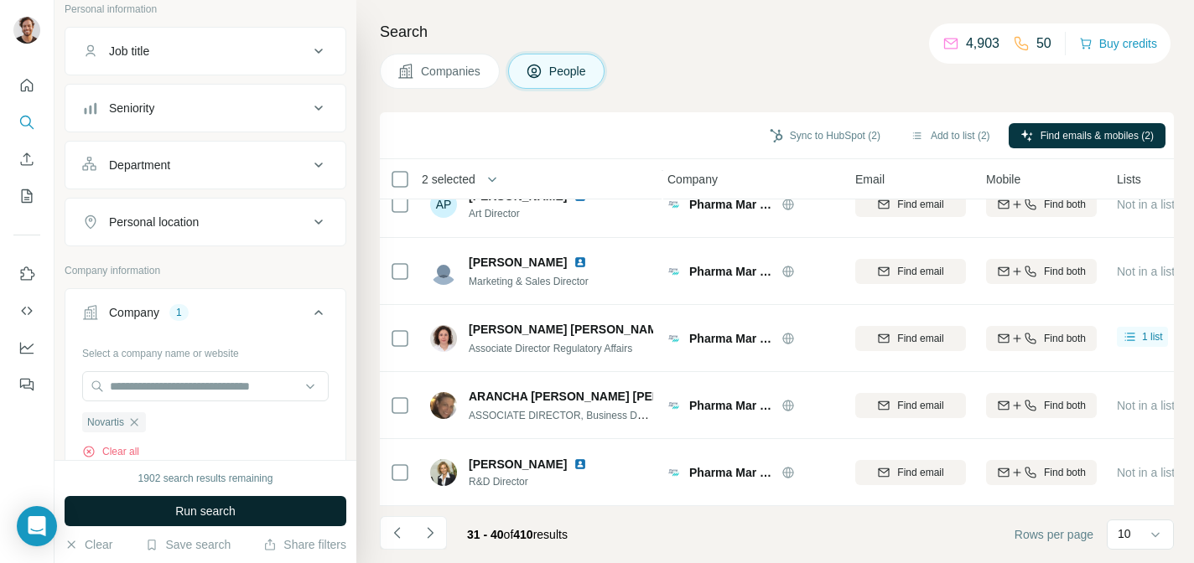
click at [251, 510] on button "Run search" at bounding box center [206, 511] width 282 height 30
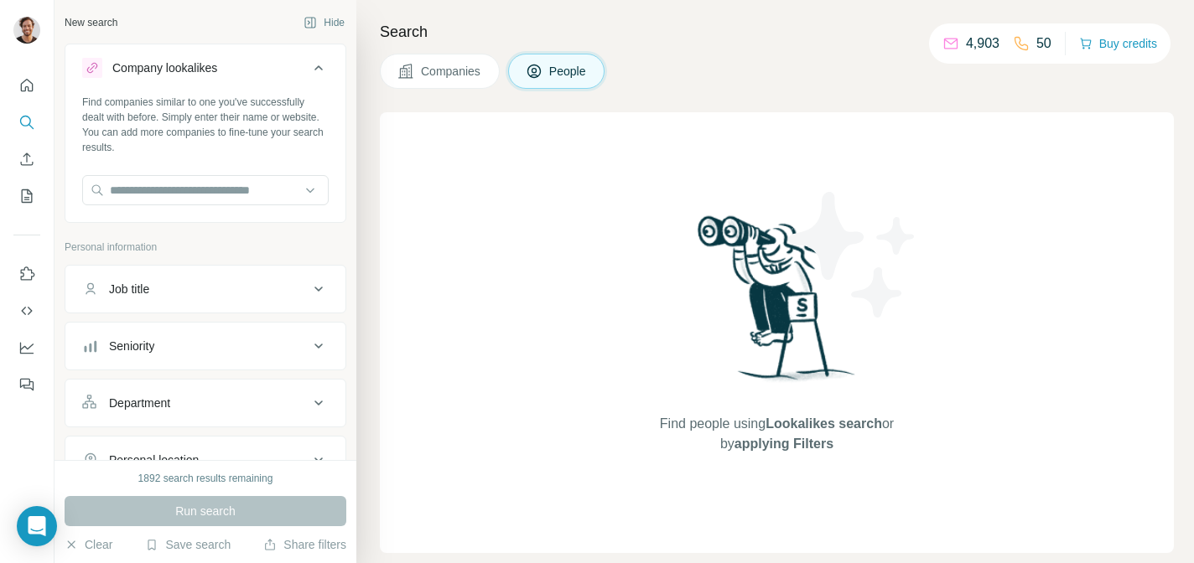
click at [469, 74] on span "Companies" at bounding box center [451, 71] width 61 height 17
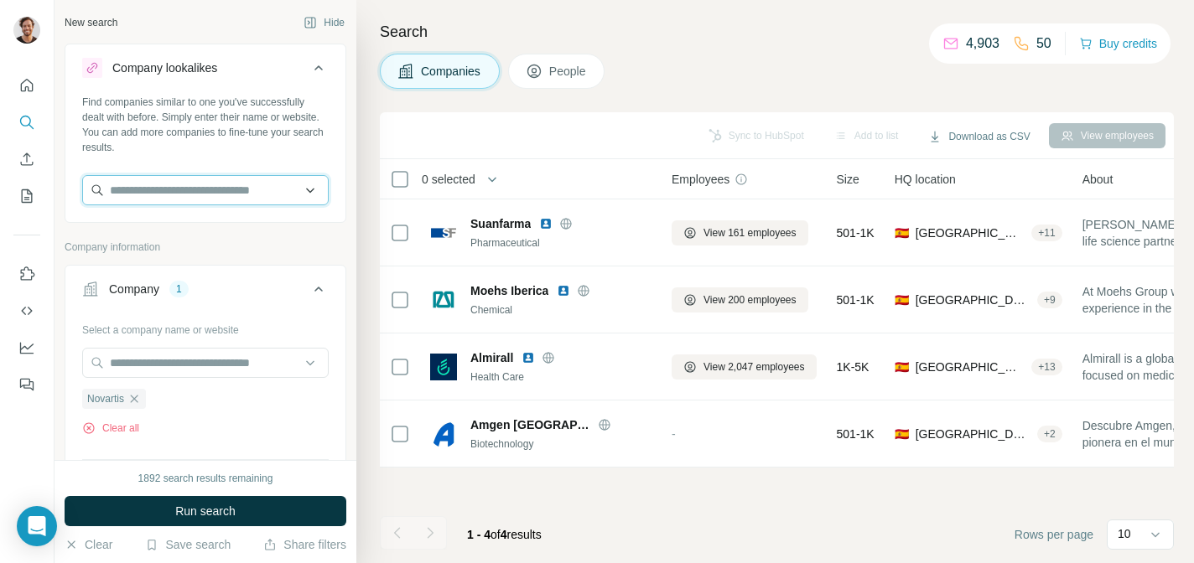
click at [266, 196] on input "text" at bounding box center [205, 190] width 246 height 30
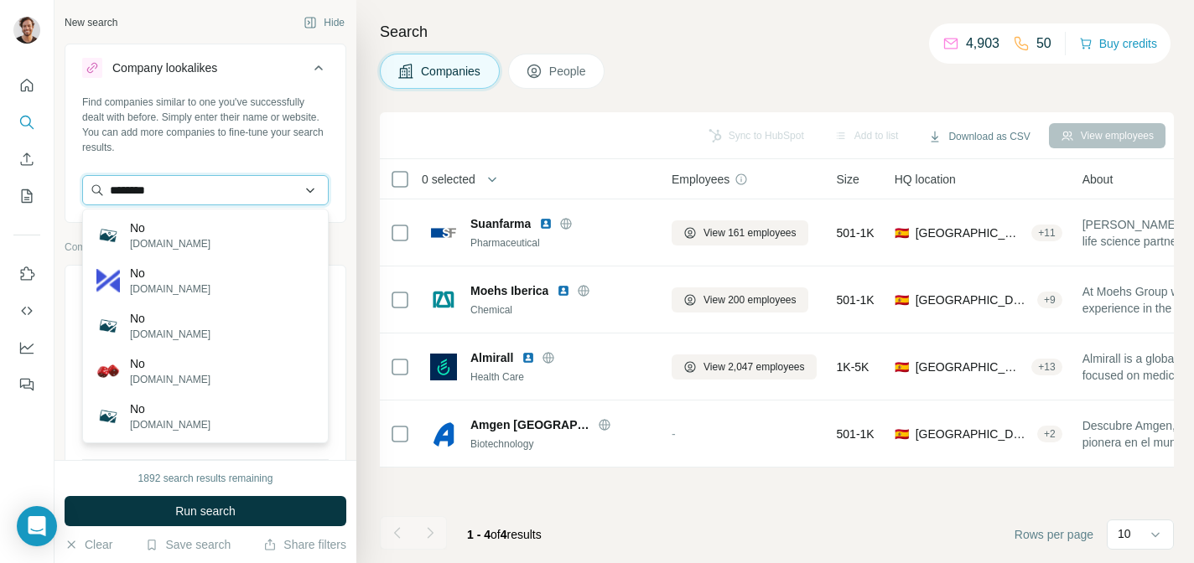
type input "********"
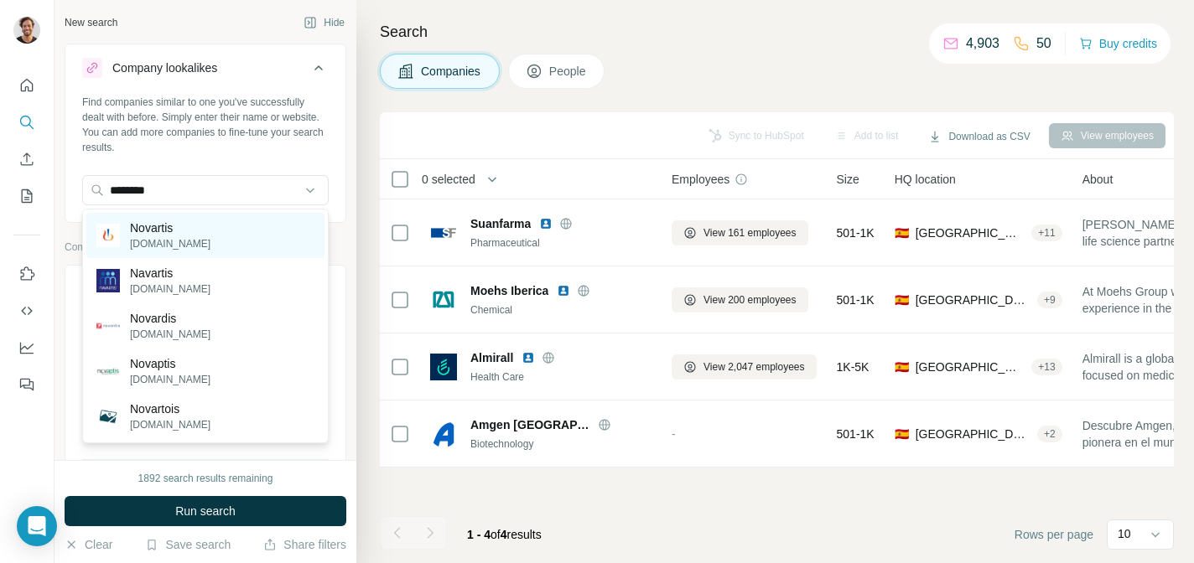
click at [206, 225] on div "Novartis [DOMAIN_NAME]" at bounding box center [205, 235] width 238 height 45
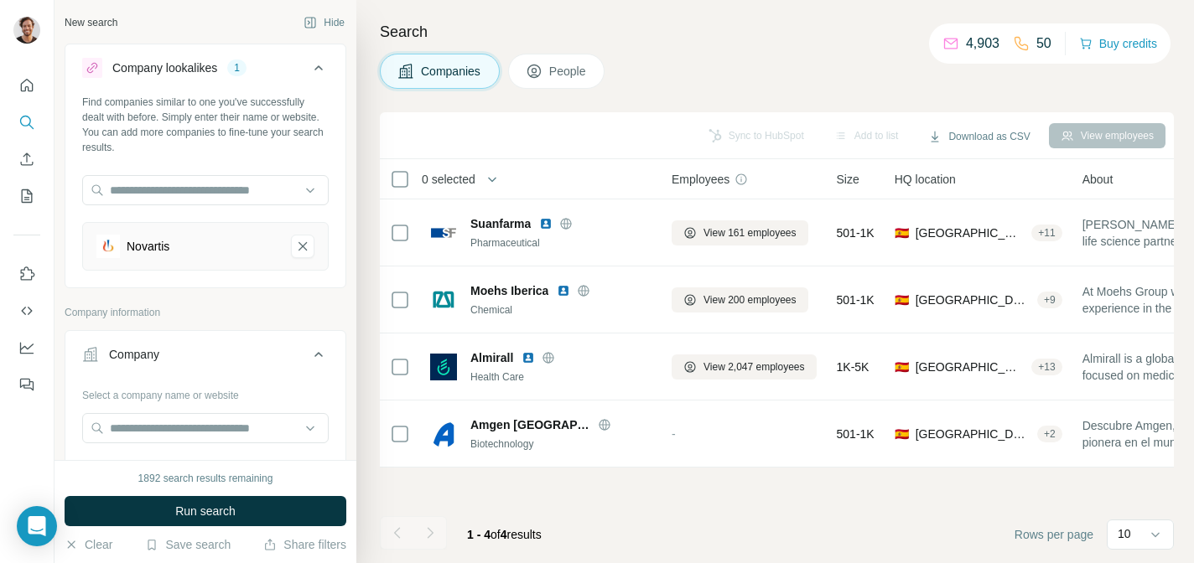
click at [315, 65] on icon at bounding box center [318, 68] width 20 height 20
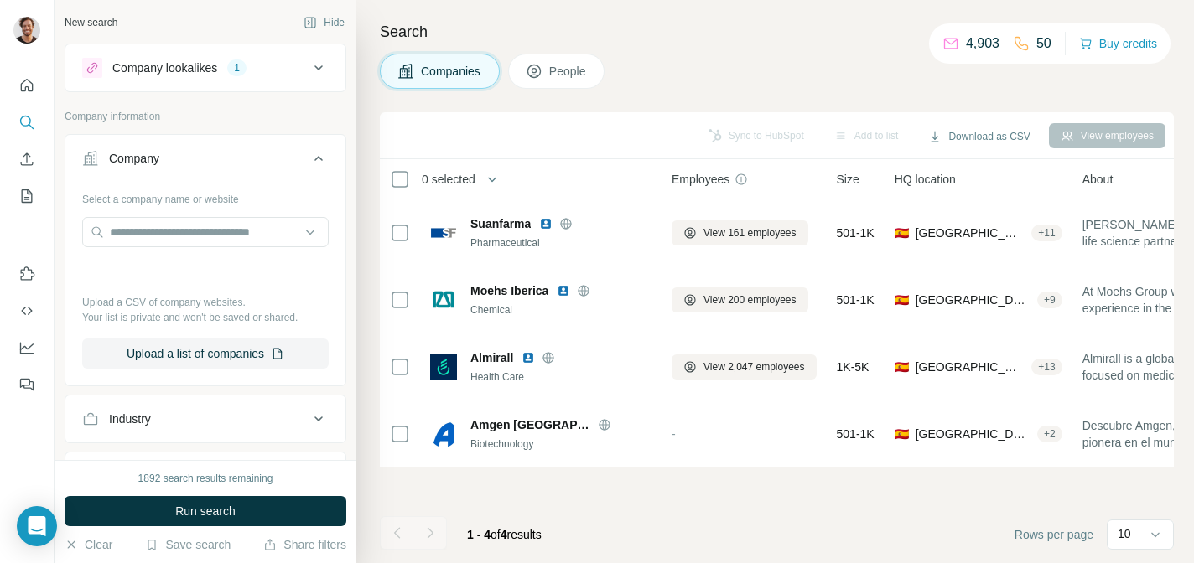
click at [199, 69] on div "Company lookalikes" at bounding box center [164, 68] width 105 height 17
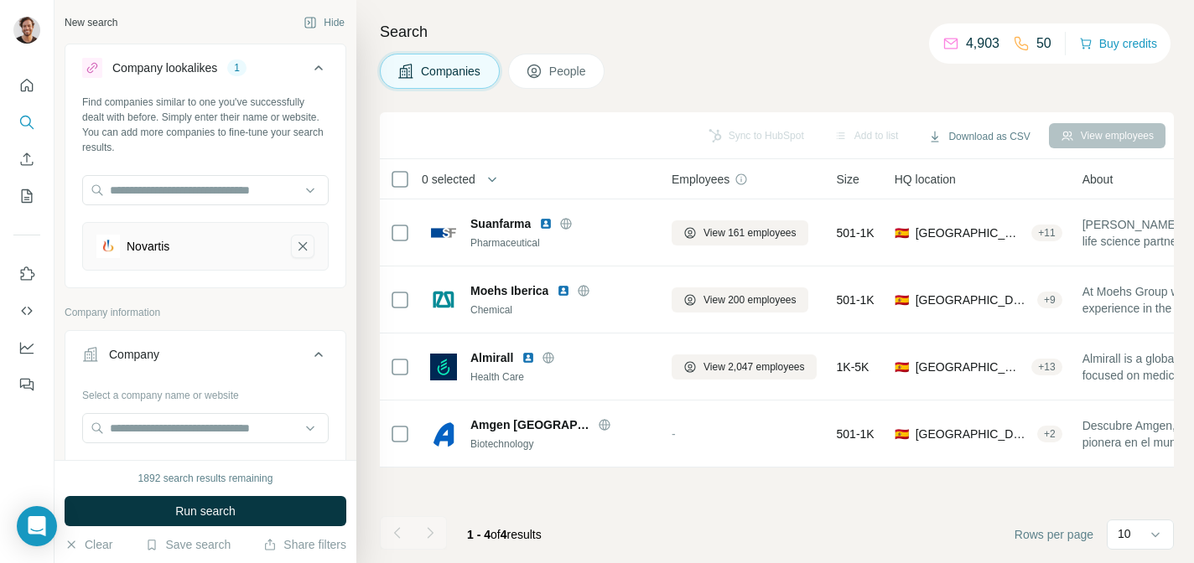
click at [303, 251] on icon "Novartis-remove-button" at bounding box center [302, 246] width 15 height 17
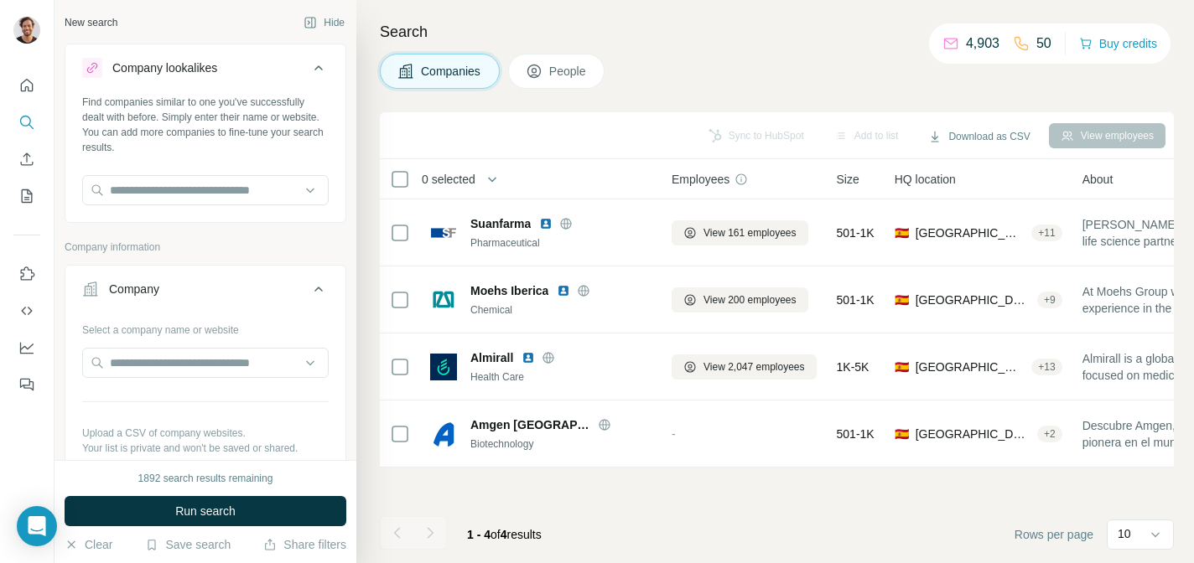
click at [558, 77] on span "People" at bounding box center [568, 71] width 39 height 17
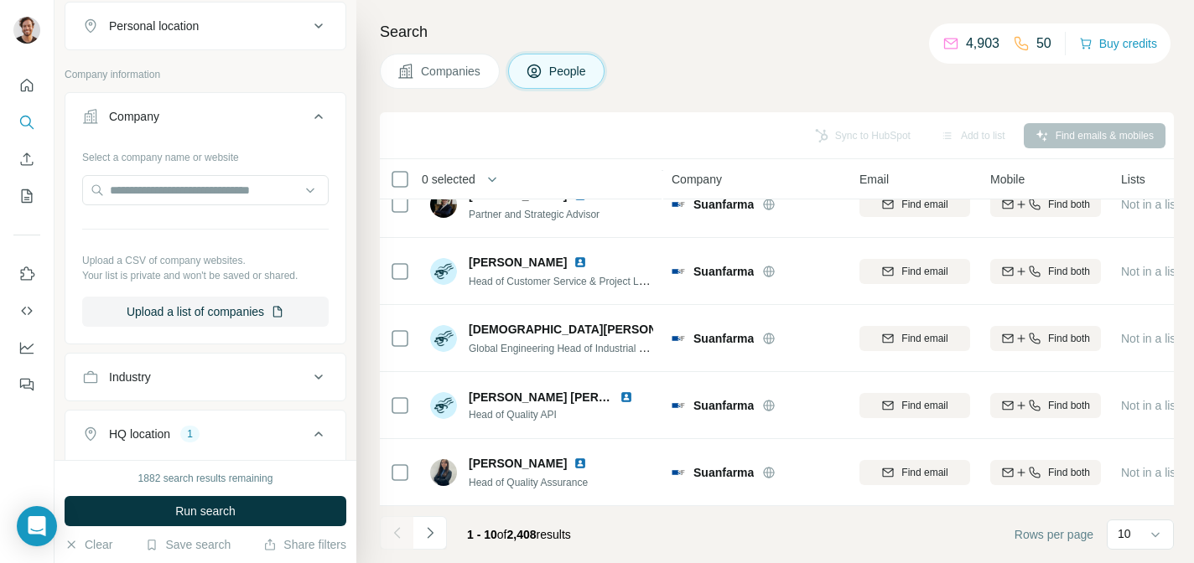
scroll to position [469, 0]
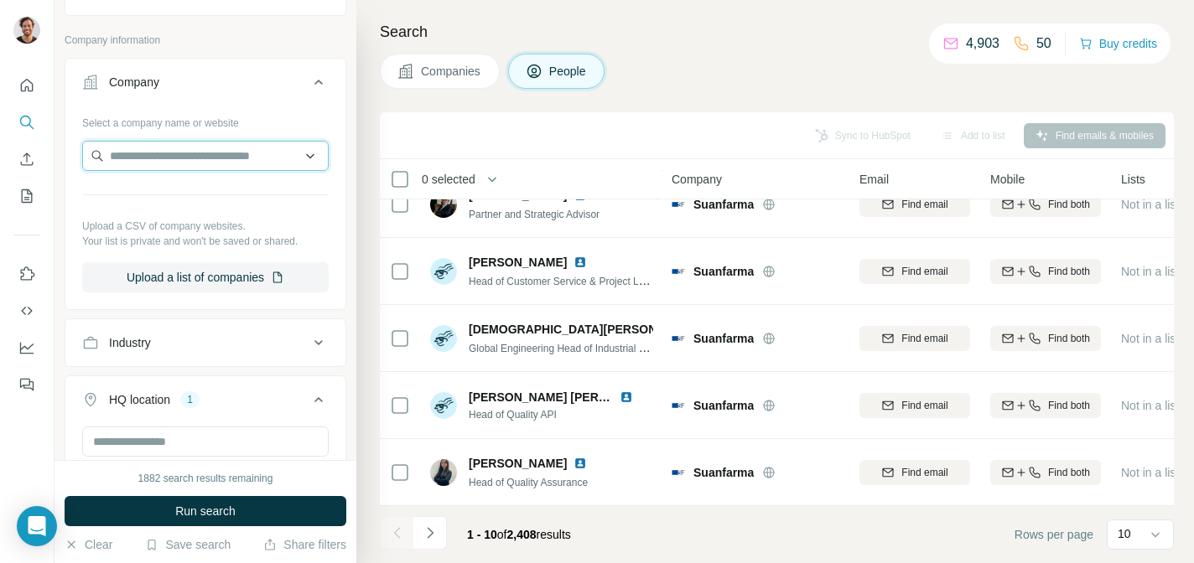
click at [192, 163] on input "text" at bounding box center [205, 156] width 246 height 30
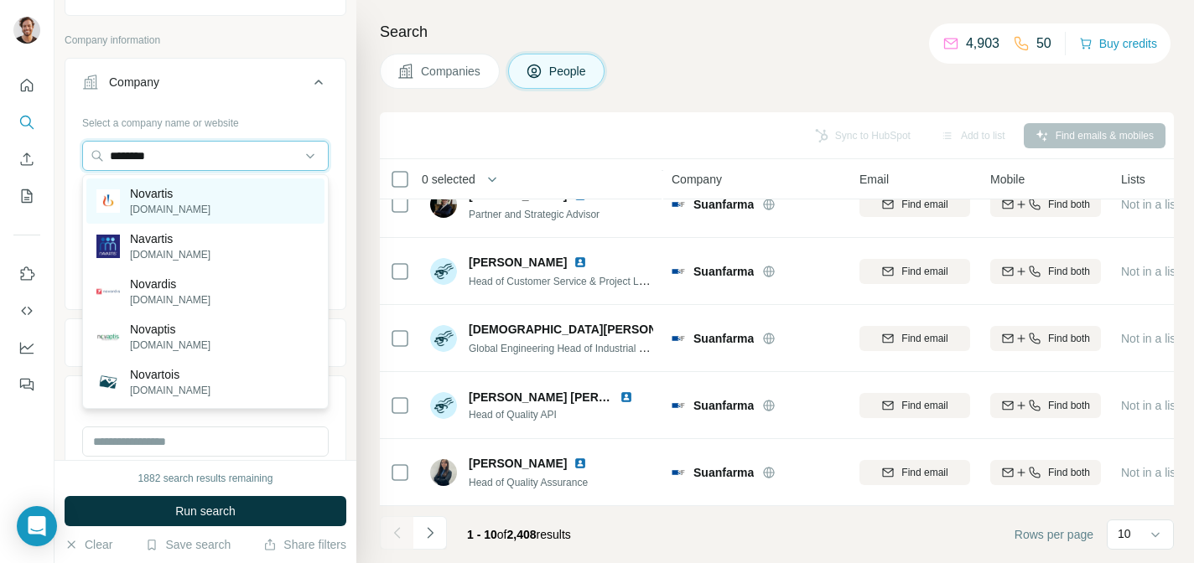
type input "********"
click at [149, 197] on p "Novartis" at bounding box center [170, 193] width 80 height 17
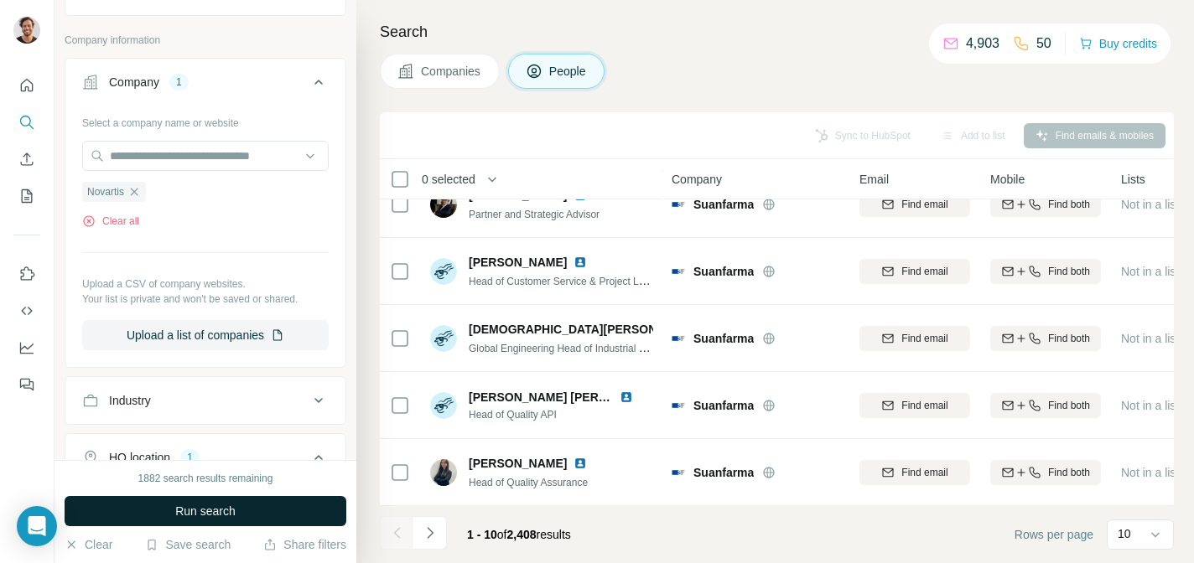
click at [253, 505] on button "Run search" at bounding box center [206, 511] width 282 height 30
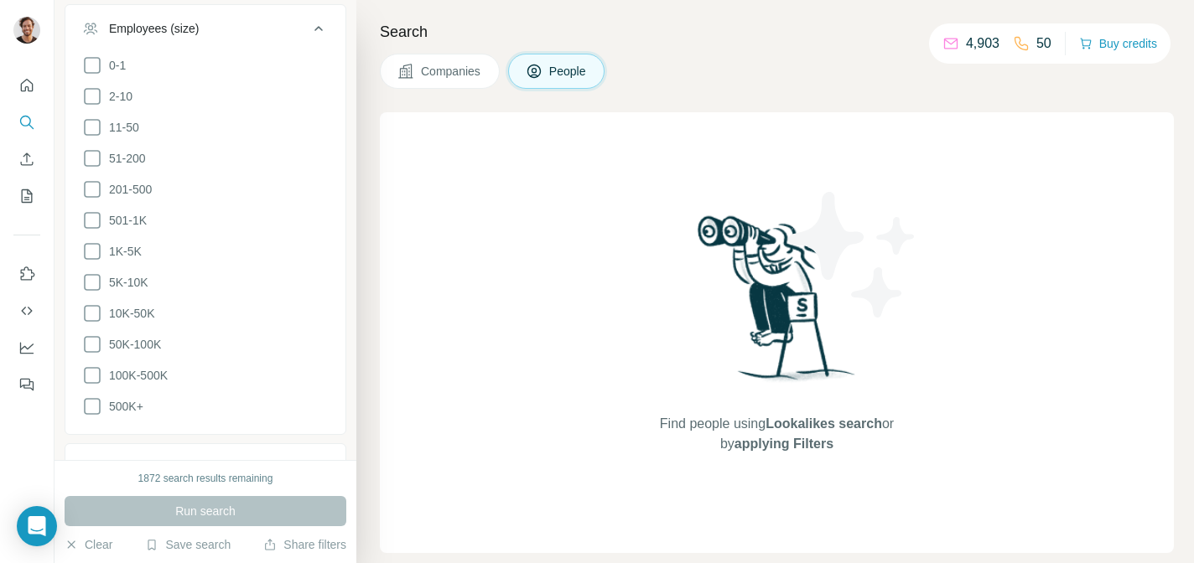
scroll to position [1095, 0]
click at [88, 246] on icon at bounding box center [92, 247] width 20 height 20
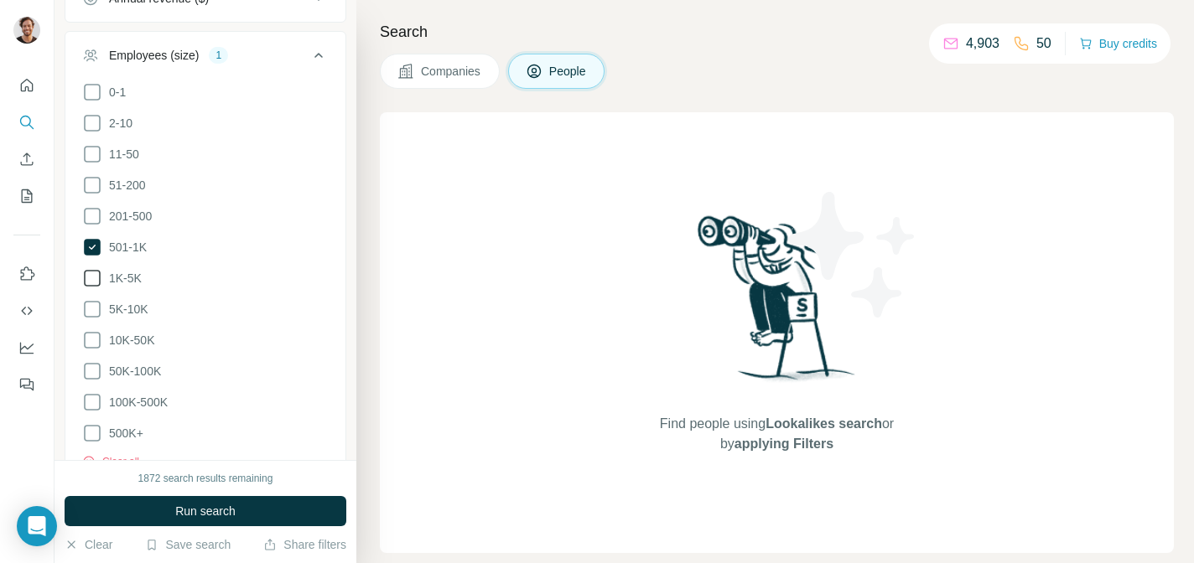
click at [89, 277] on icon at bounding box center [92, 278] width 20 height 20
click at [94, 308] on icon at bounding box center [92, 309] width 20 height 20
click at [172, 506] on button "Run search" at bounding box center [206, 511] width 282 height 30
